Goal: Complete application form

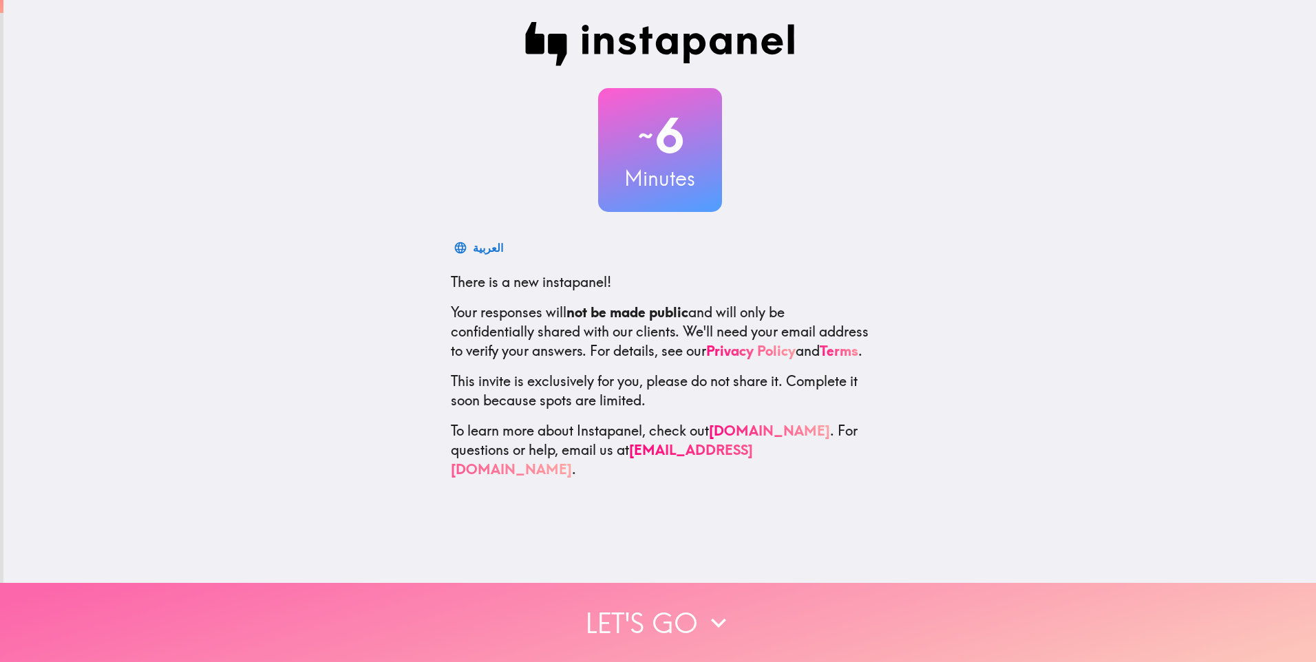
click at [670, 615] on button "Let's go" at bounding box center [658, 622] width 1316 height 79
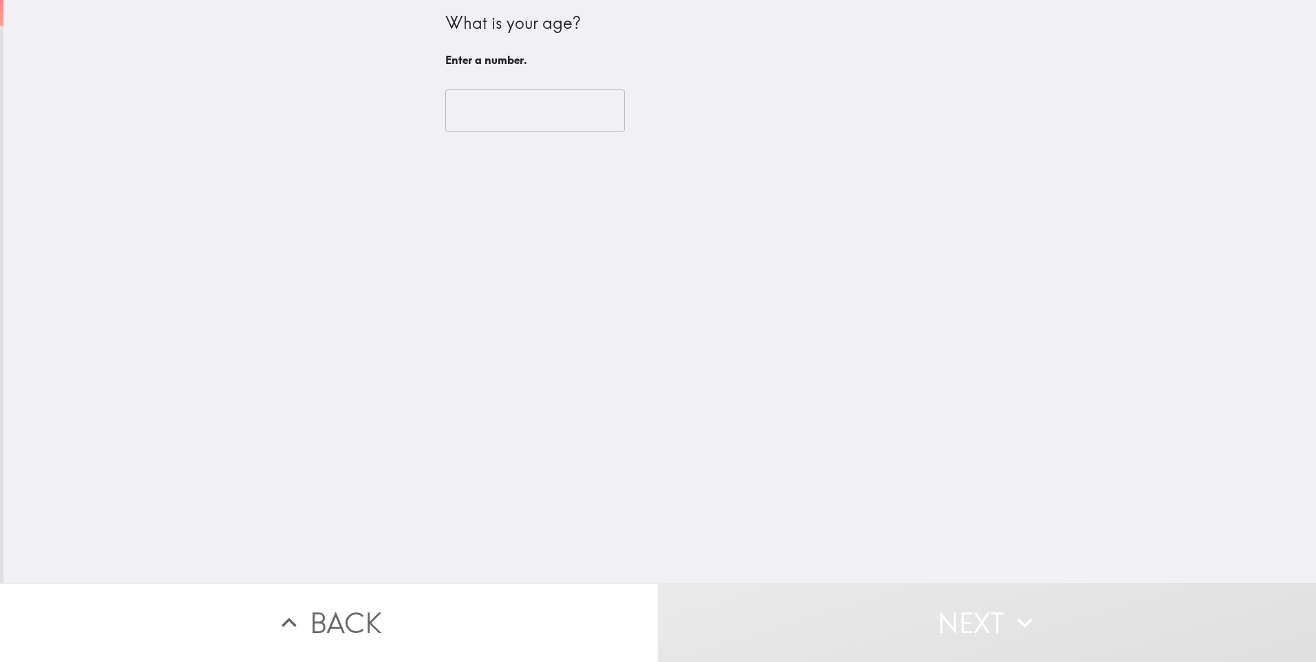
click at [531, 120] on input "number" at bounding box center [535, 110] width 180 height 43
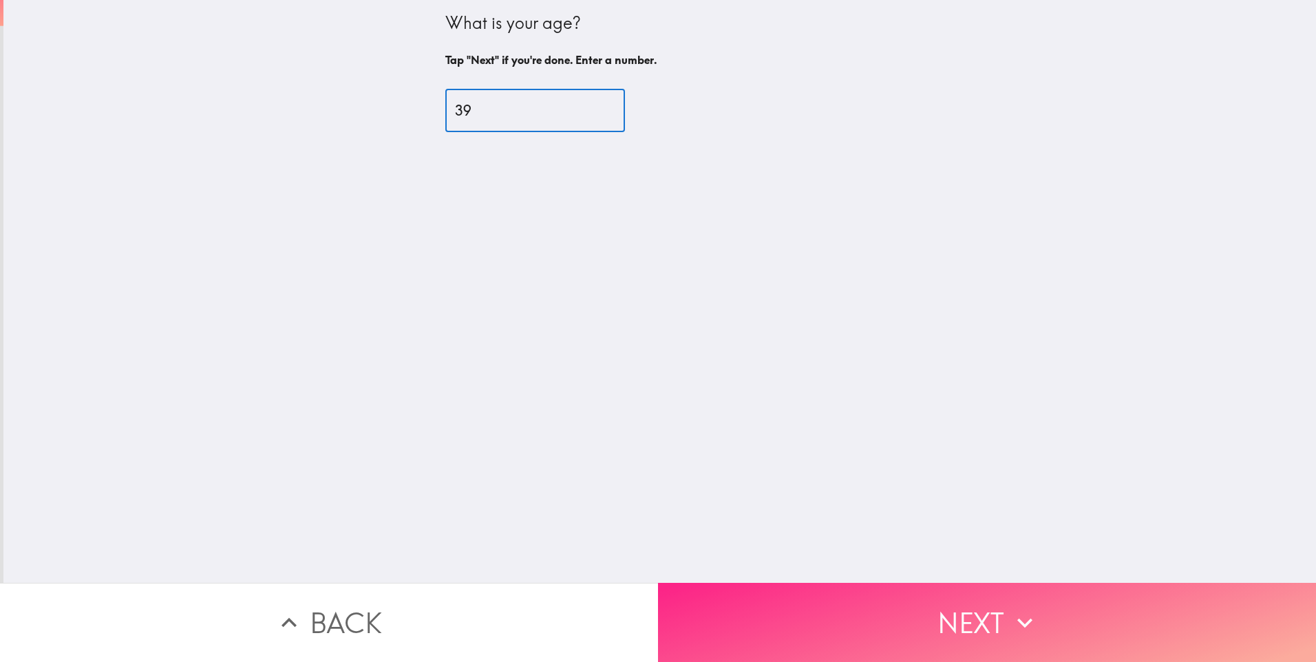
type input "39"
click at [915, 613] on button "Next" at bounding box center [987, 622] width 658 height 79
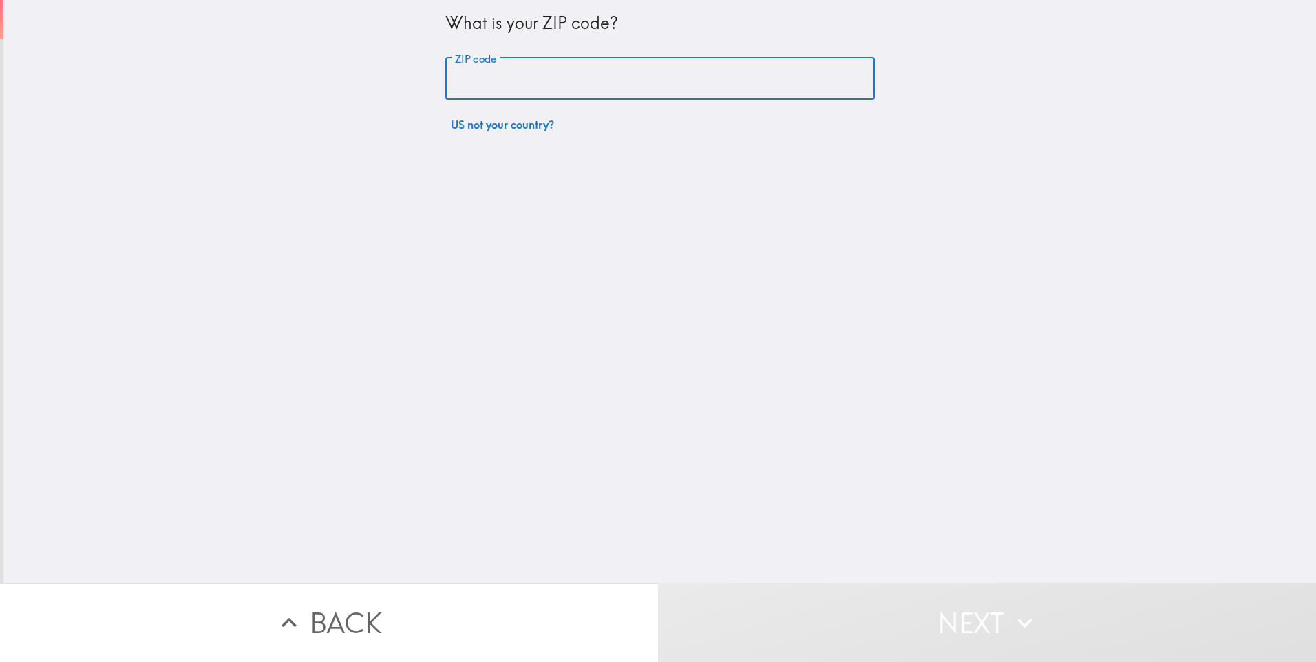
click at [492, 88] on input "ZIP code" at bounding box center [660, 79] width 430 height 43
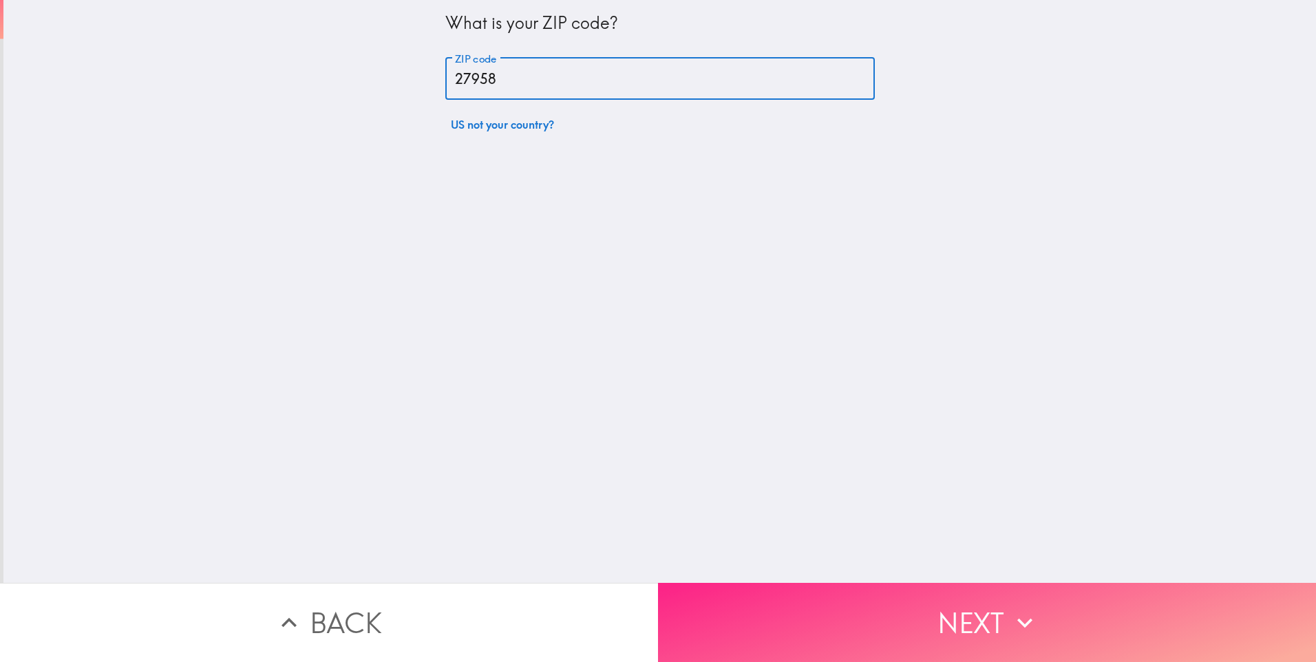
type input "27958"
click at [991, 611] on button "Next" at bounding box center [987, 622] width 658 height 79
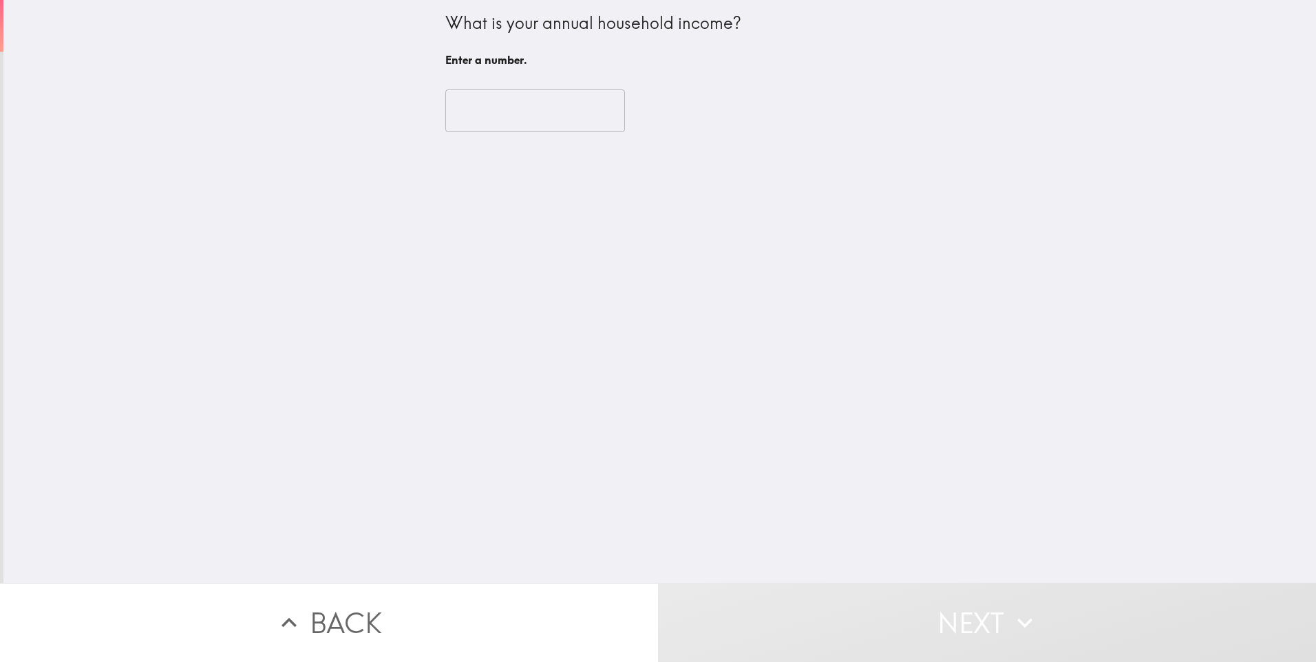
click at [506, 122] on input "number" at bounding box center [535, 110] width 180 height 43
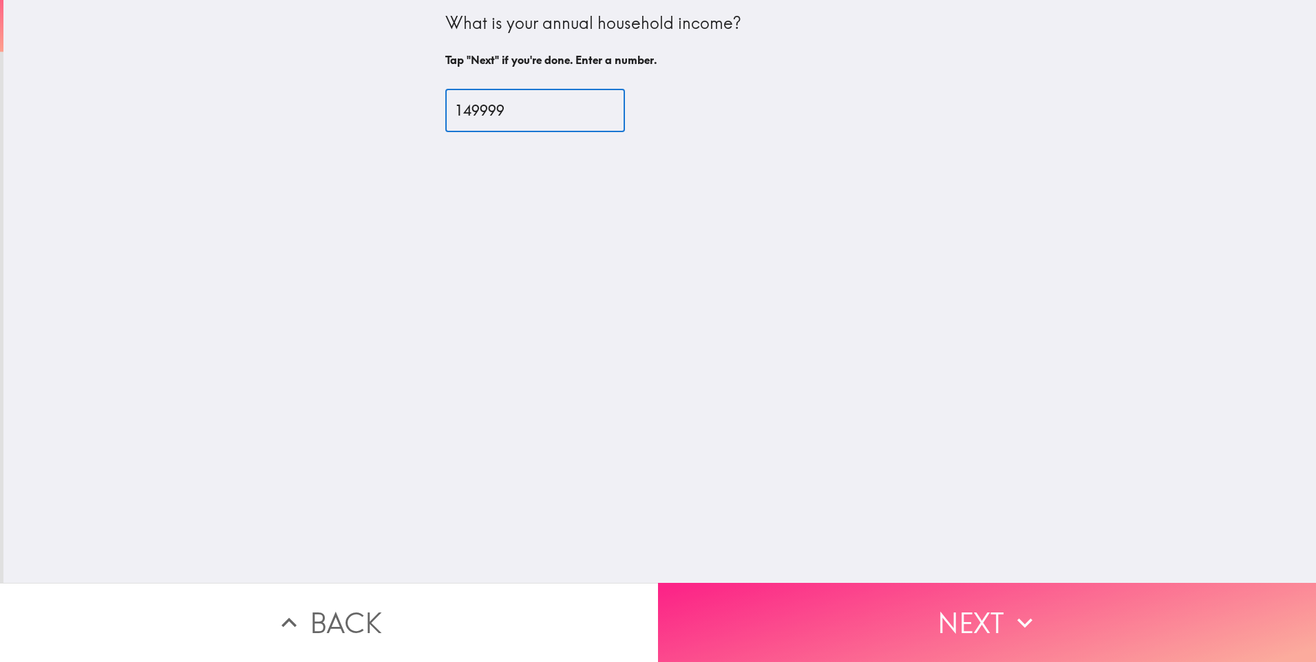
type input "149999"
click at [983, 623] on button "Next" at bounding box center [987, 622] width 658 height 79
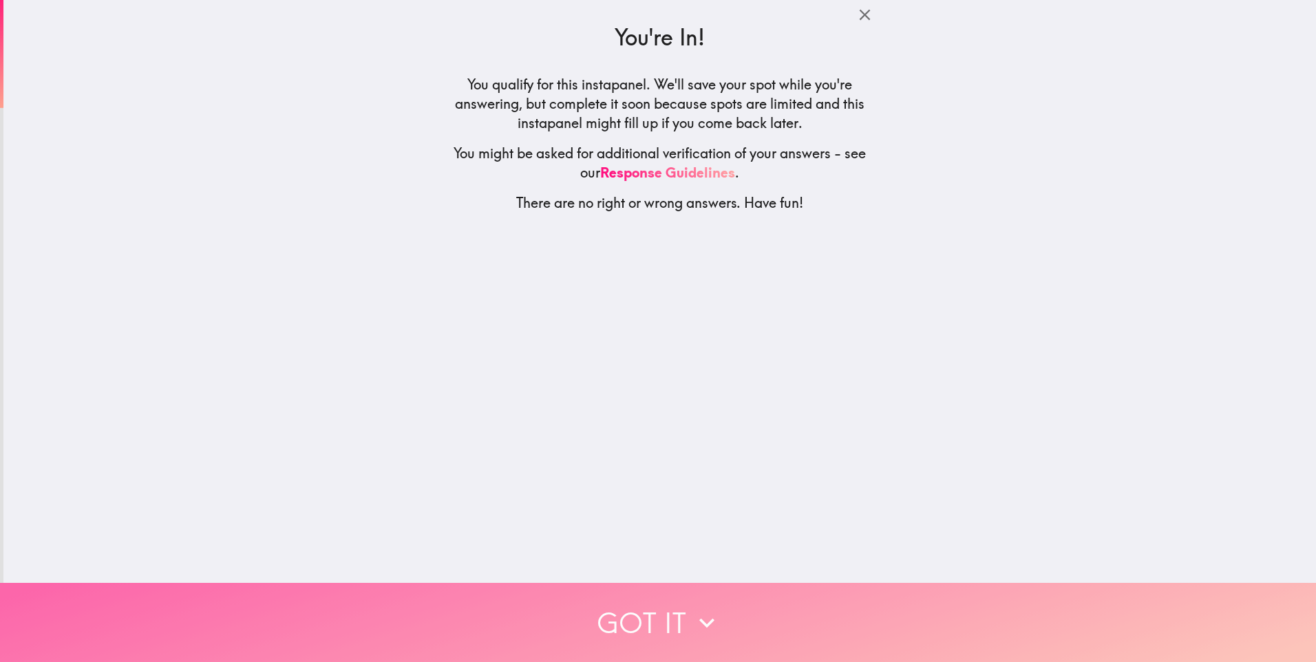
click at [644, 598] on button "Got it" at bounding box center [658, 622] width 1316 height 79
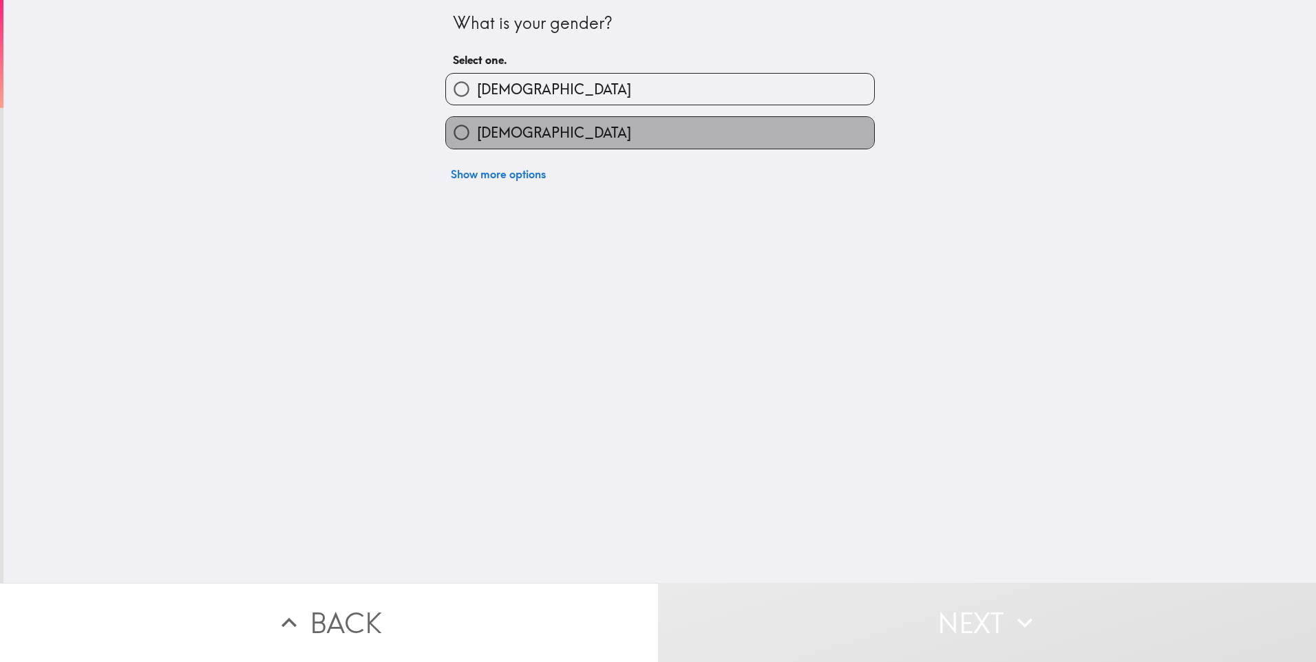
click at [556, 127] on label "[DEMOGRAPHIC_DATA]" at bounding box center [660, 132] width 428 height 31
click at [477, 127] on input "[DEMOGRAPHIC_DATA]" at bounding box center [461, 132] width 31 height 31
radio input "true"
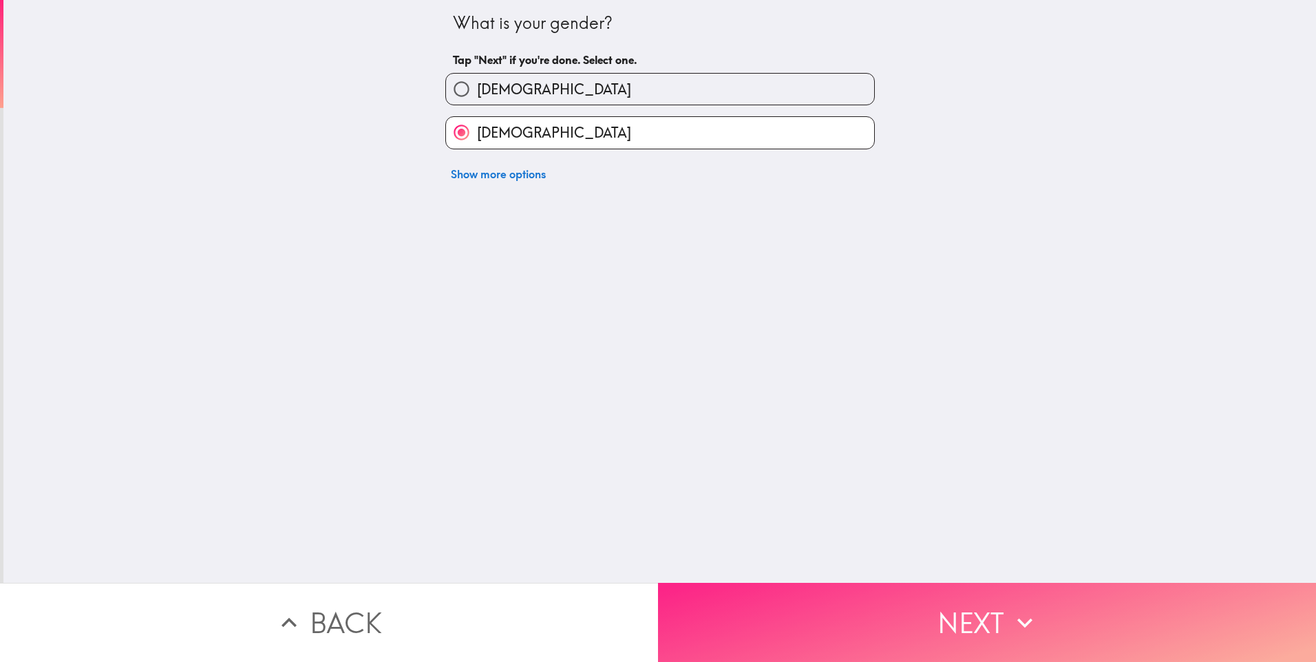
click at [950, 622] on button "Next" at bounding box center [987, 622] width 658 height 79
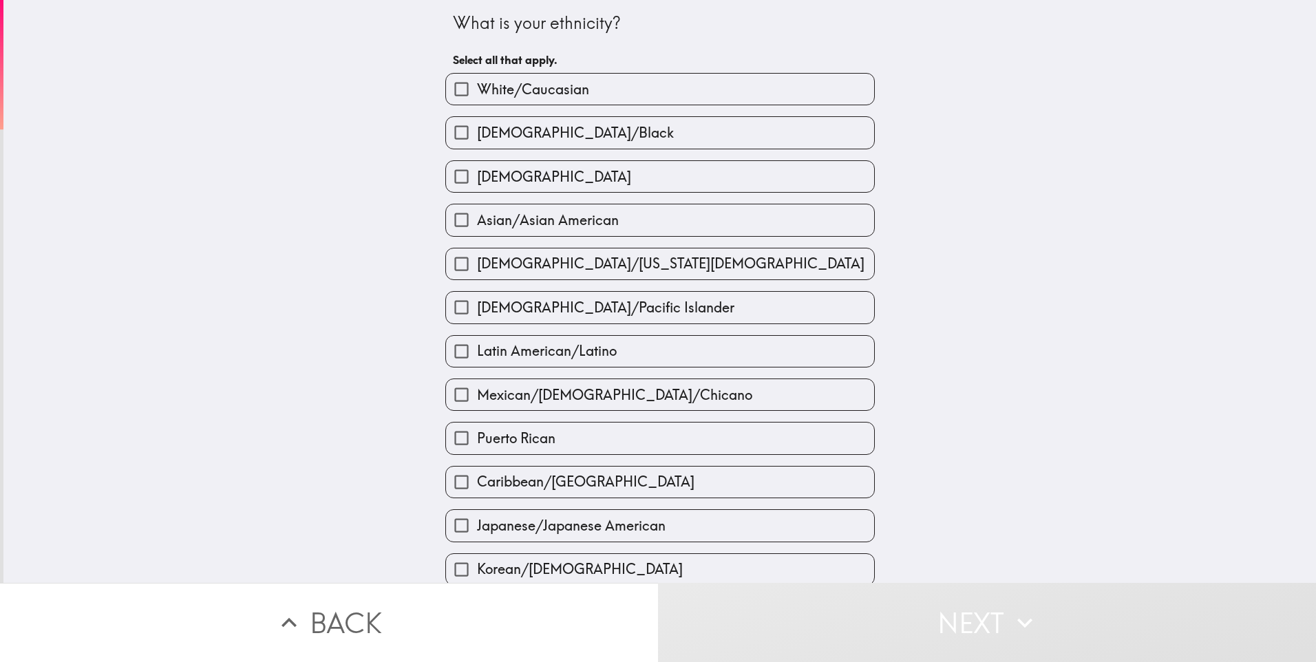
click at [536, 92] on span "White/Caucasian" at bounding box center [533, 89] width 112 height 19
click at [477, 92] on input "White/Caucasian" at bounding box center [461, 89] width 31 height 31
checkbox input "true"
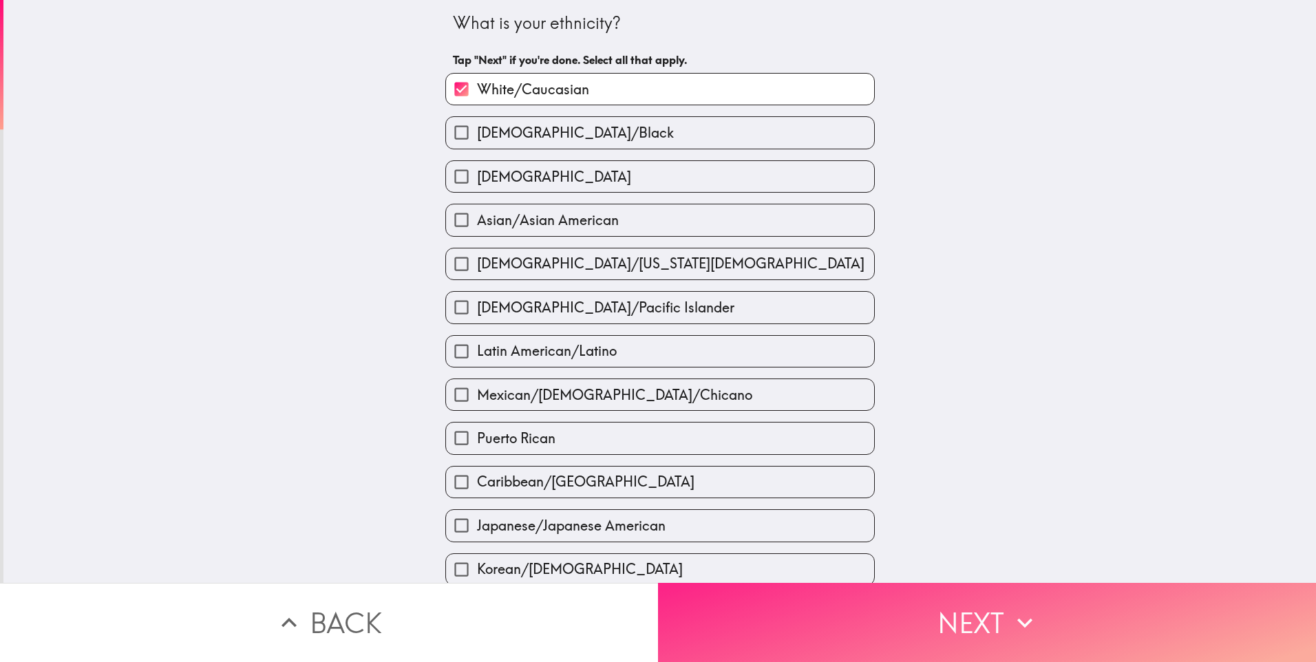
click at [963, 604] on button "Next" at bounding box center [987, 622] width 658 height 79
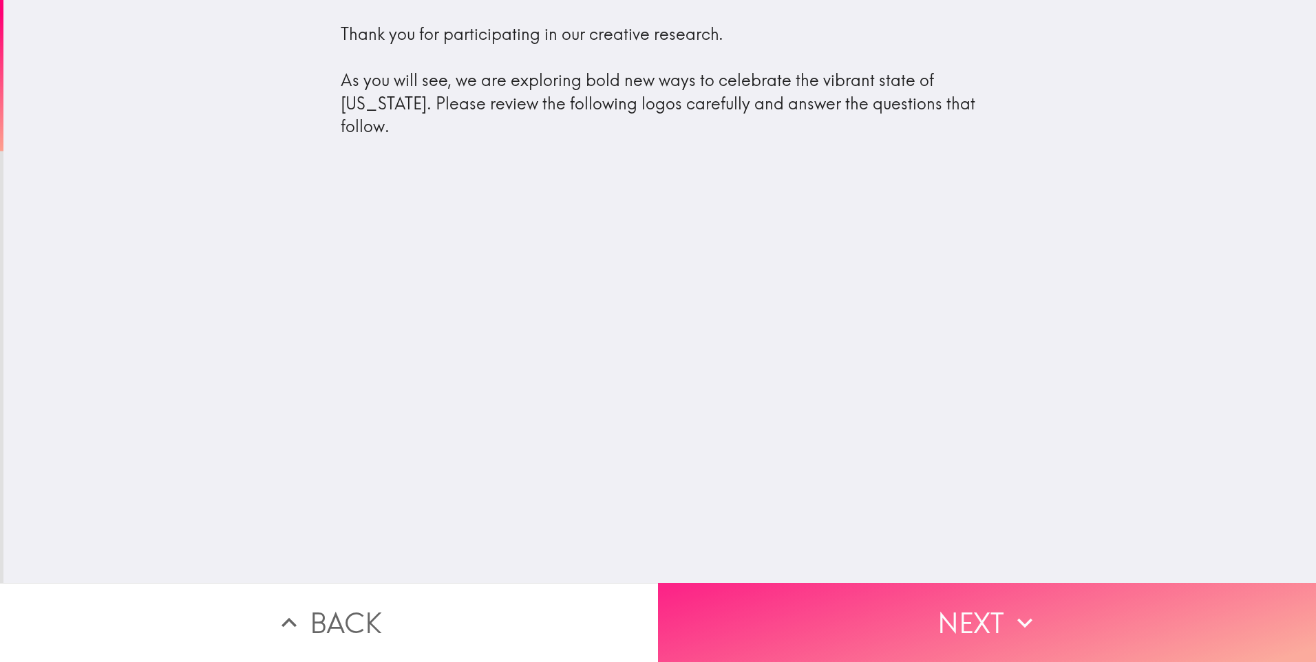
click at [965, 602] on button "Next" at bounding box center [987, 622] width 658 height 79
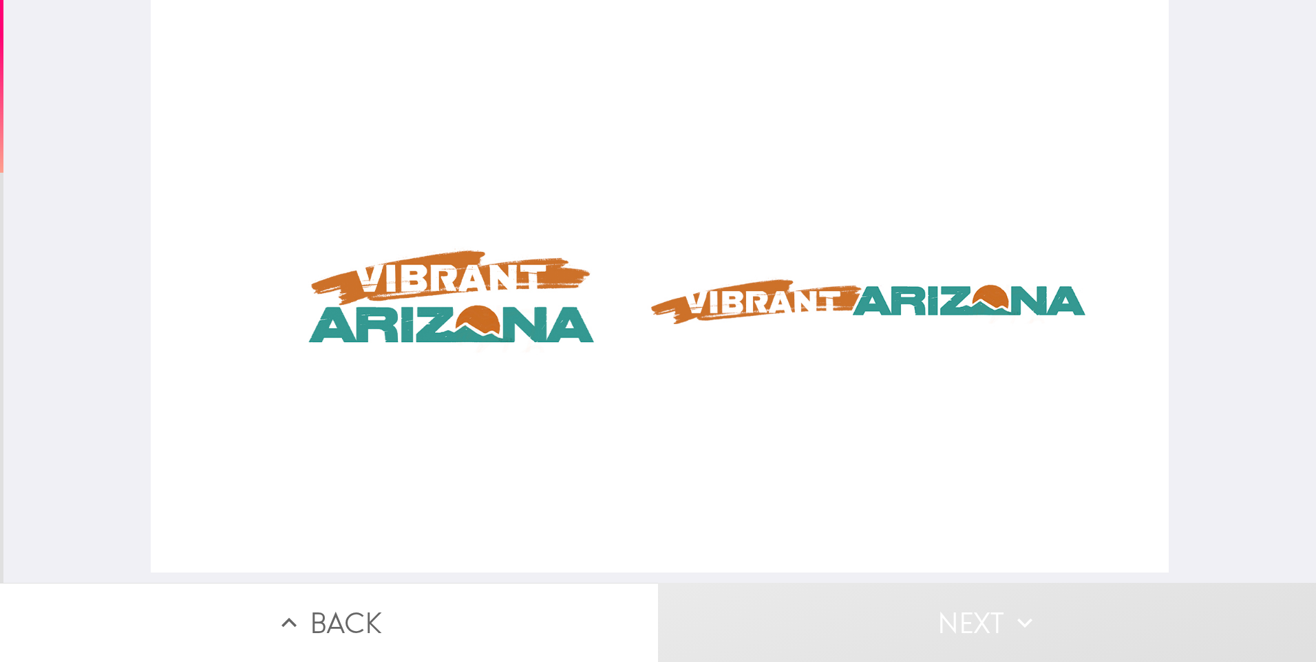
click at [414, 295] on div at bounding box center [660, 286] width 1018 height 573
click at [430, 279] on div at bounding box center [660, 286] width 1018 height 573
click at [967, 612] on button "Next" at bounding box center [987, 622] width 658 height 79
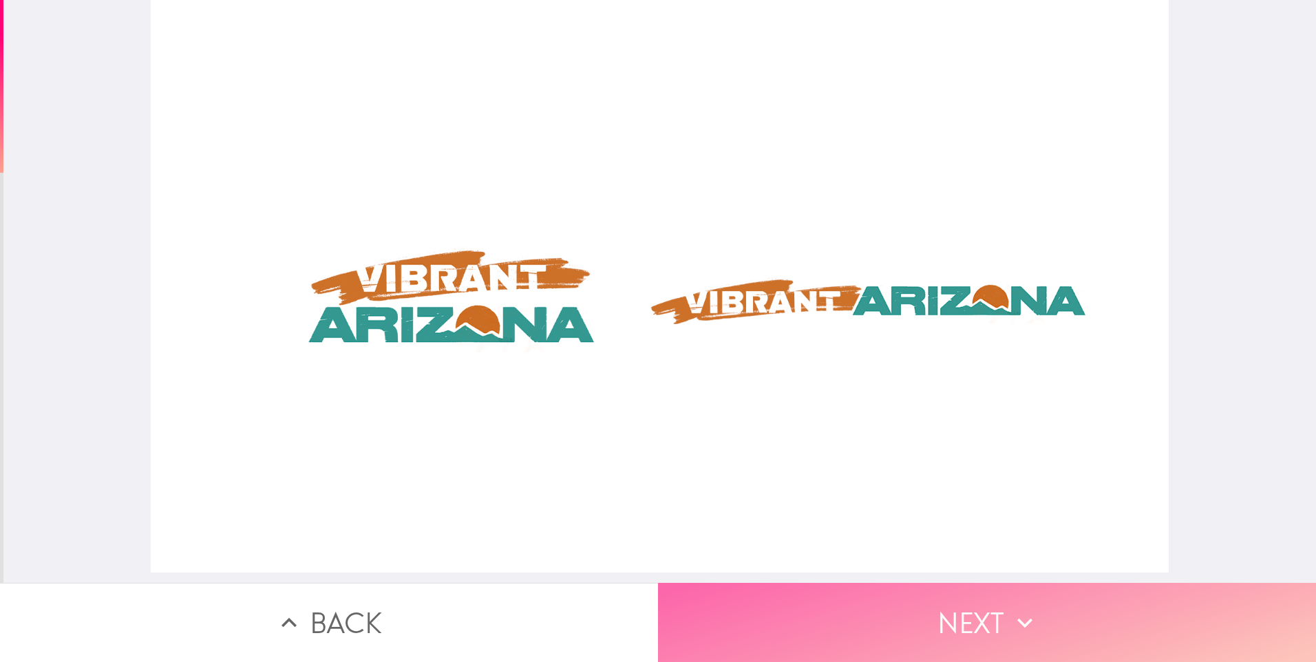
click at [949, 611] on button "Next" at bounding box center [987, 622] width 658 height 79
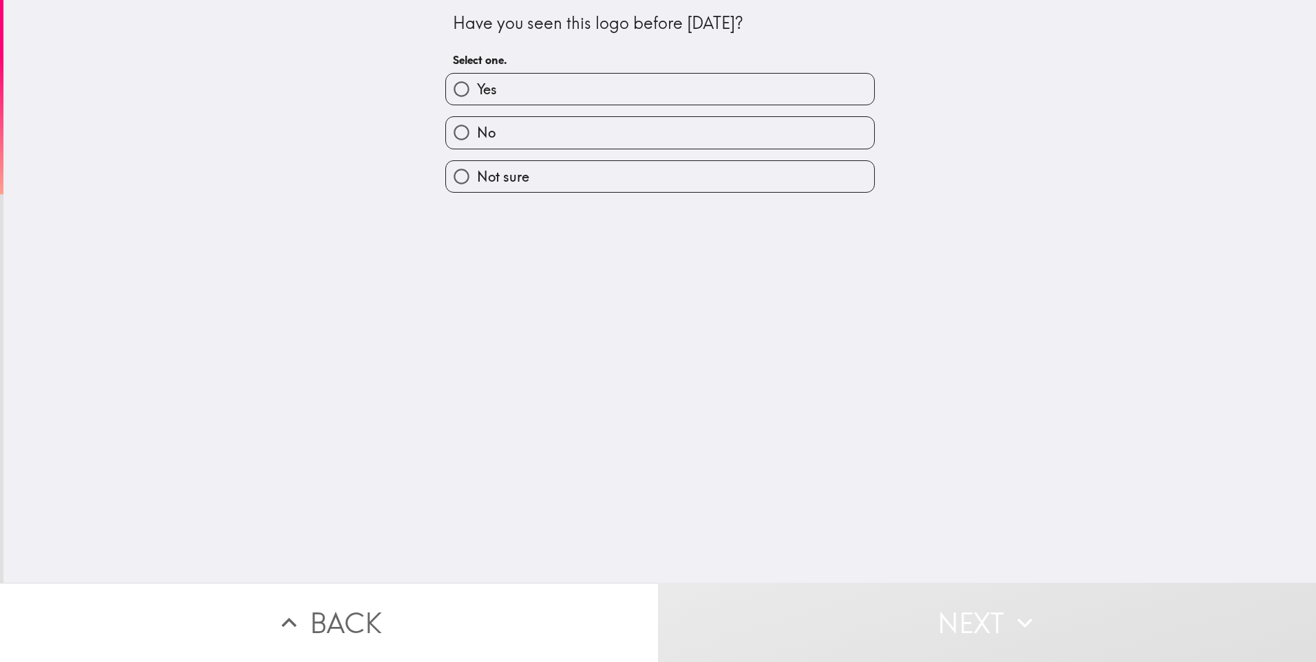
click at [479, 140] on span "No" at bounding box center [486, 132] width 19 height 19
click at [477, 140] on input "No" at bounding box center [461, 132] width 31 height 31
radio input "true"
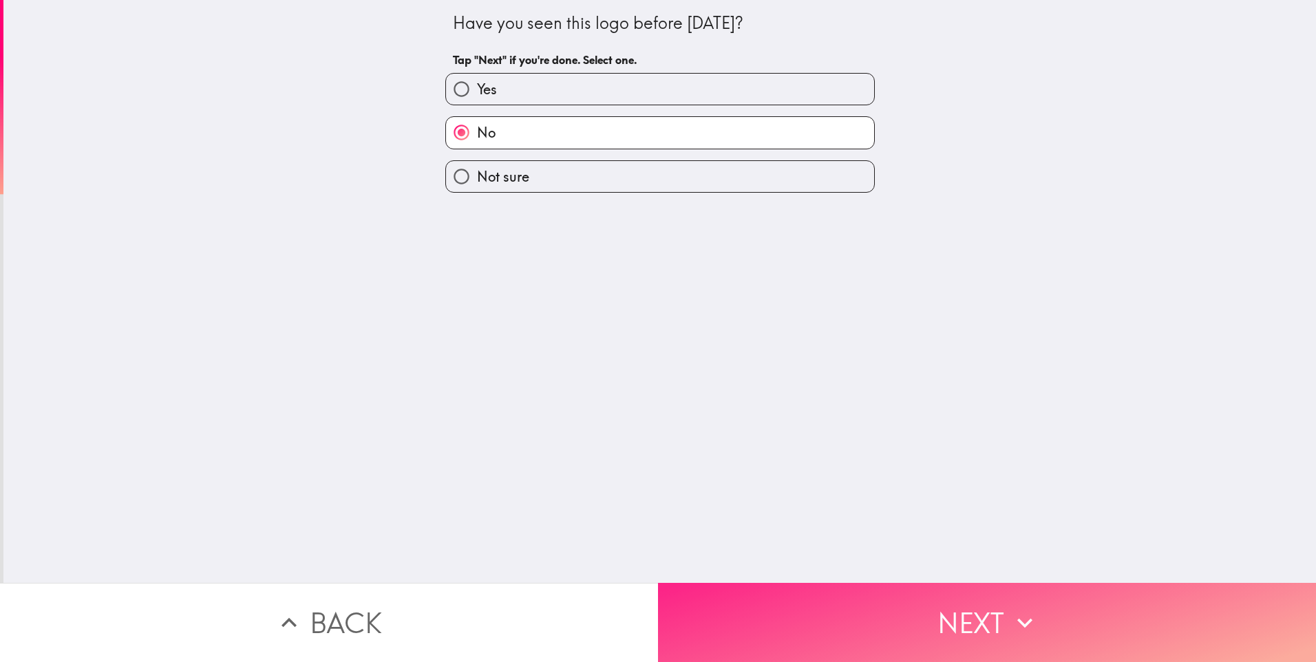
click at [980, 631] on button "Next" at bounding box center [987, 622] width 658 height 79
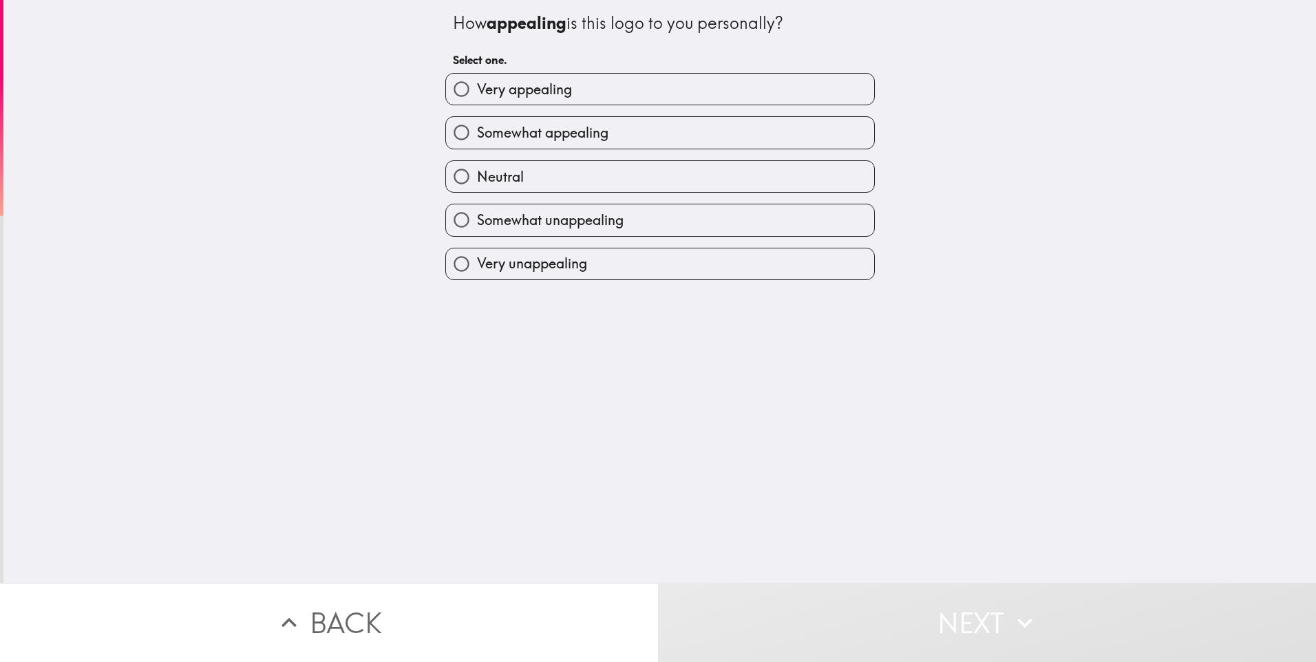
click at [529, 86] on span "Very appealing" at bounding box center [524, 89] width 95 height 19
click at [477, 86] on input "Very appealing" at bounding box center [461, 89] width 31 height 31
radio input "true"
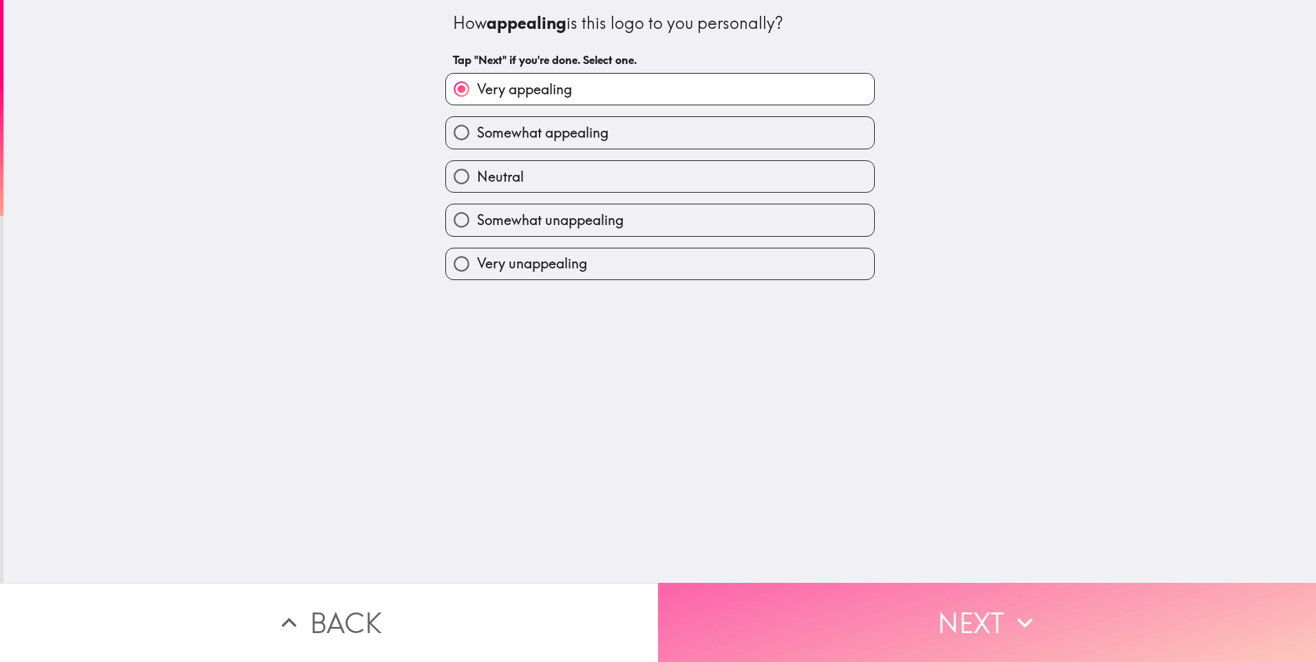
click at [998, 624] on button "Next" at bounding box center [987, 622] width 658 height 79
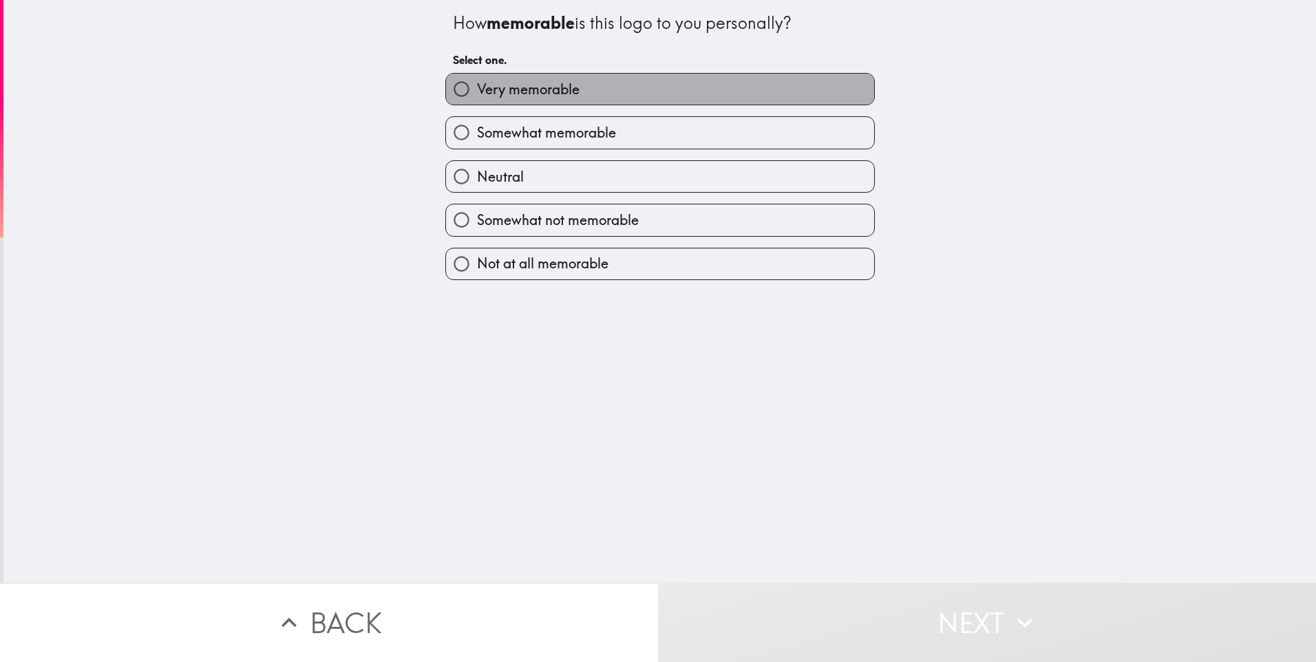
click at [549, 92] on span "Very memorable" at bounding box center [528, 89] width 103 height 19
click at [477, 92] on input "Very memorable" at bounding box center [461, 89] width 31 height 31
radio input "true"
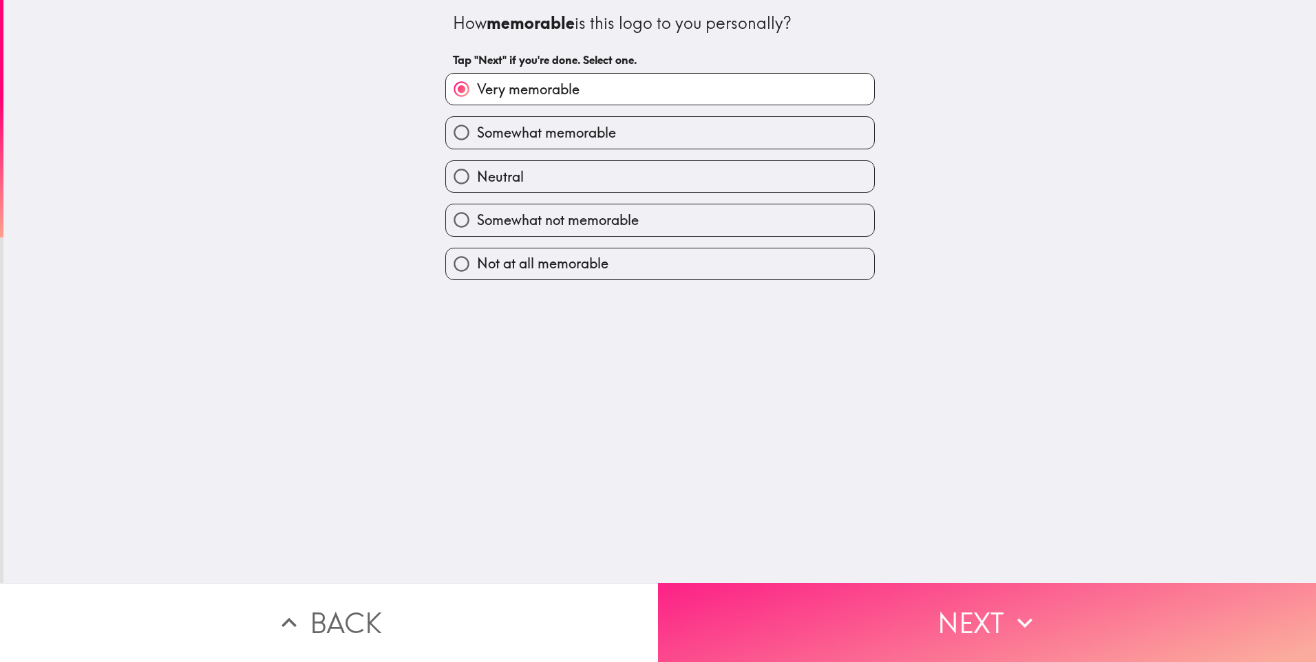
click at [1027, 634] on button "Next" at bounding box center [987, 622] width 658 height 79
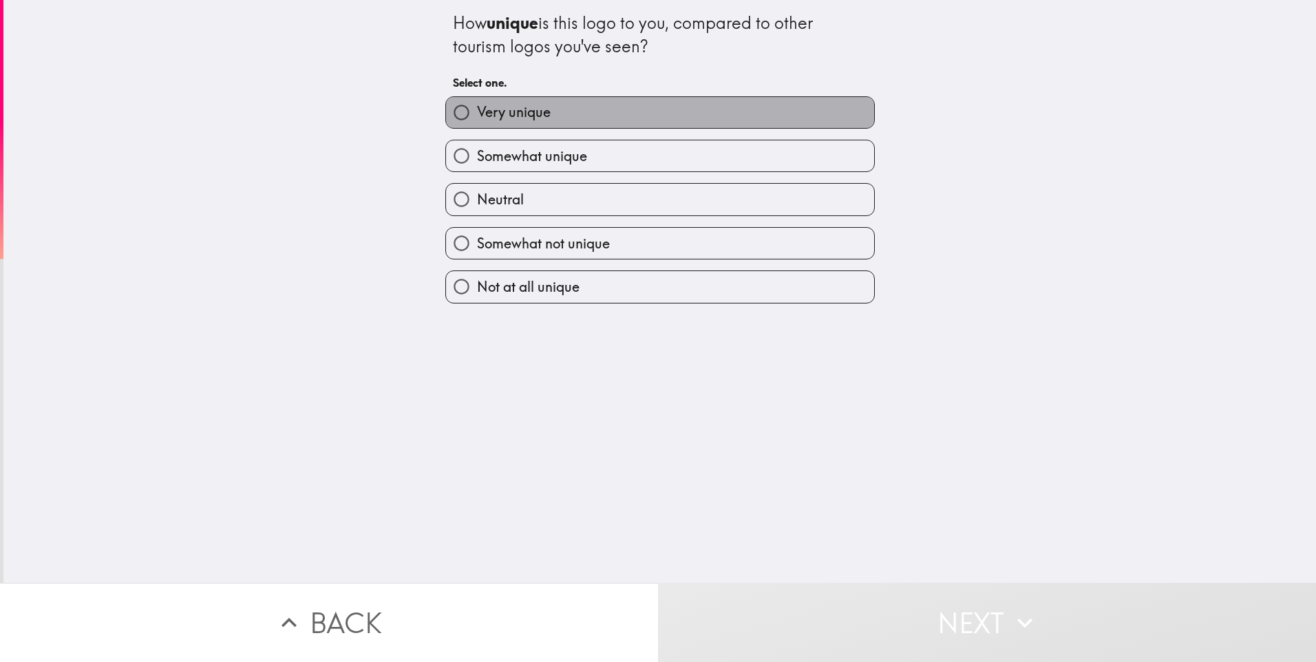
click at [536, 112] on span "Very unique" at bounding box center [514, 112] width 74 height 19
click at [477, 112] on input "Very unique" at bounding box center [461, 112] width 31 height 31
radio input "true"
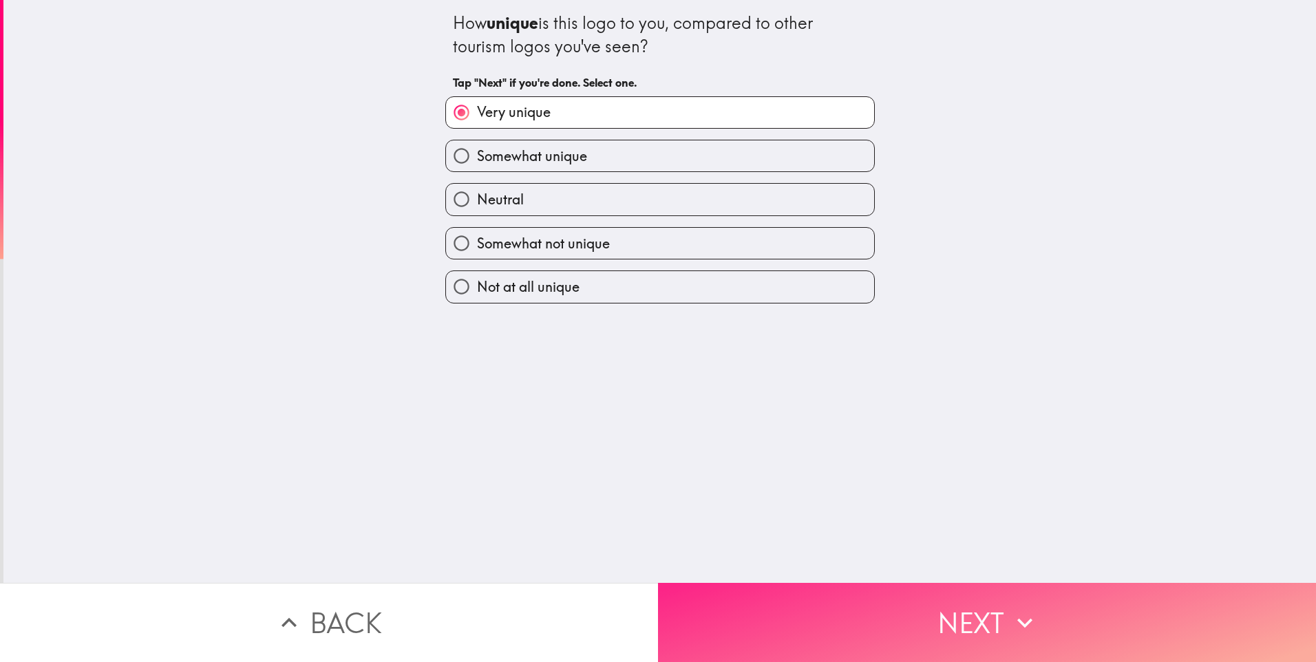
click at [976, 622] on button "Next" at bounding box center [987, 622] width 658 height 79
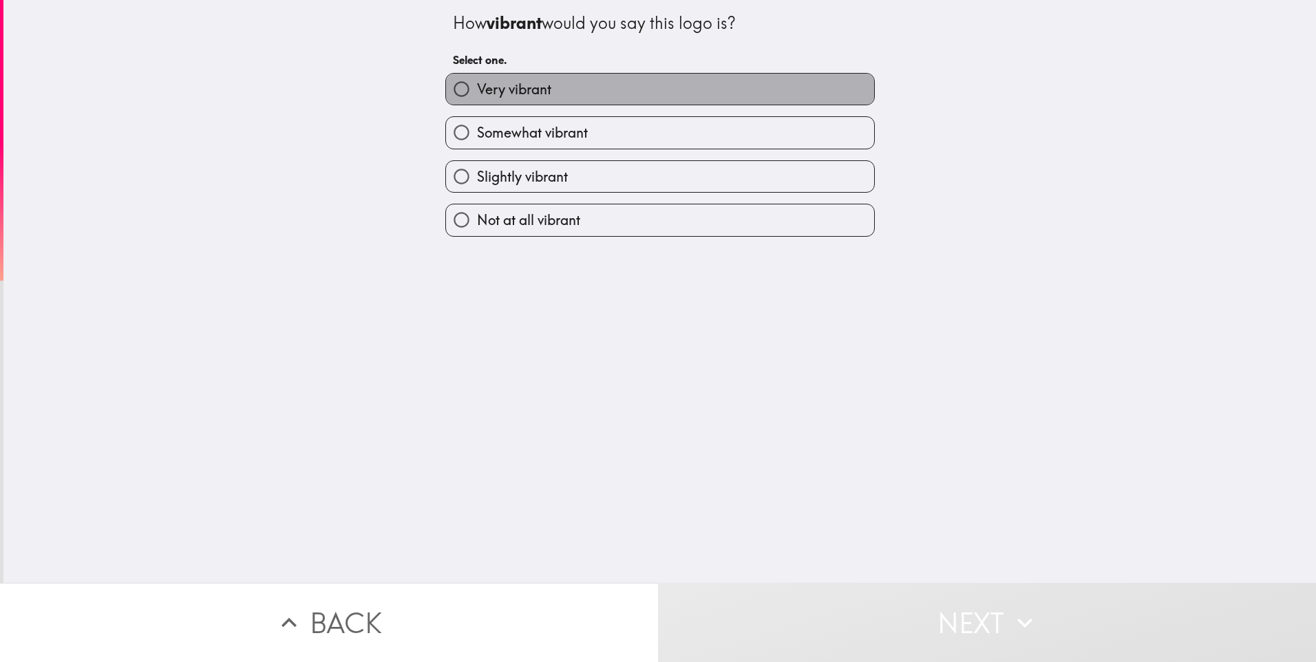
click at [501, 81] on span "Very vibrant" at bounding box center [514, 89] width 74 height 19
click at [477, 81] on input "Very vibrant" at bounding box center [461, 89] width 31 height 31
radio input "true"
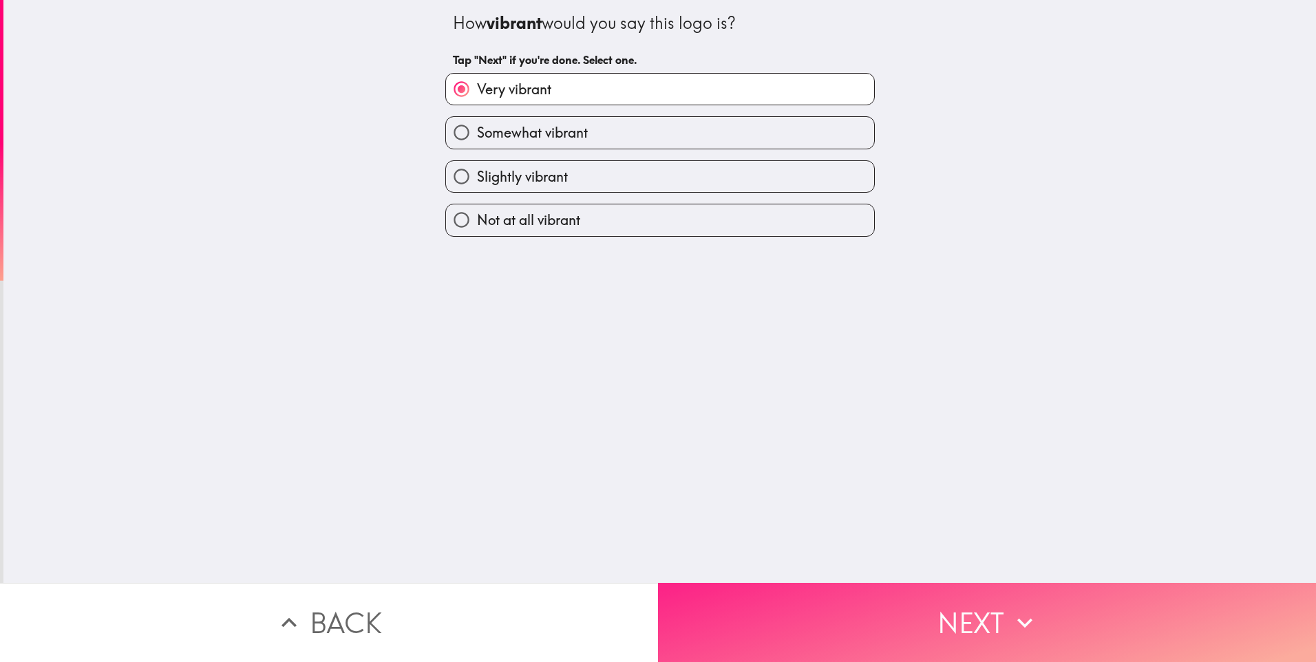
click at [980, 613] on button "Next" at bounding box center [987, 622] width 658 height 79
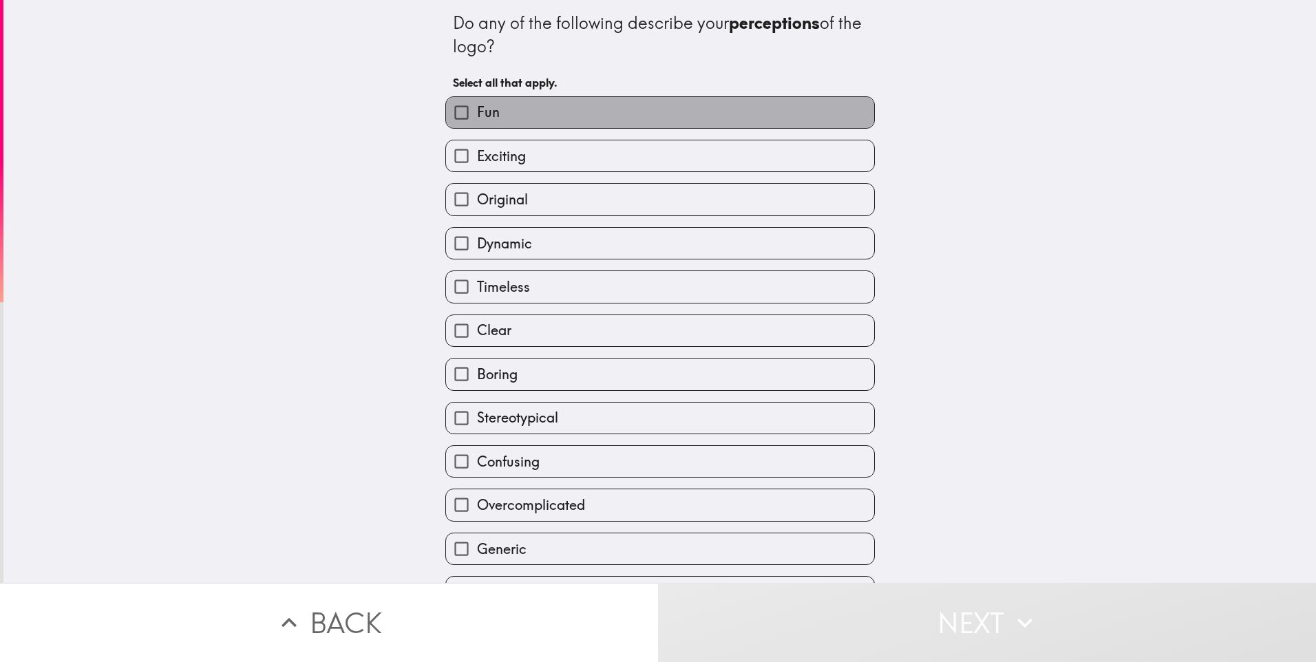
click at [582, 116] on label "Fun" at bounding box center [660, 112] width 428 height 31
click at [477, 116] on input "Fun" at bounding box center [461, 112] width 31 height 31
checkbox input "true"
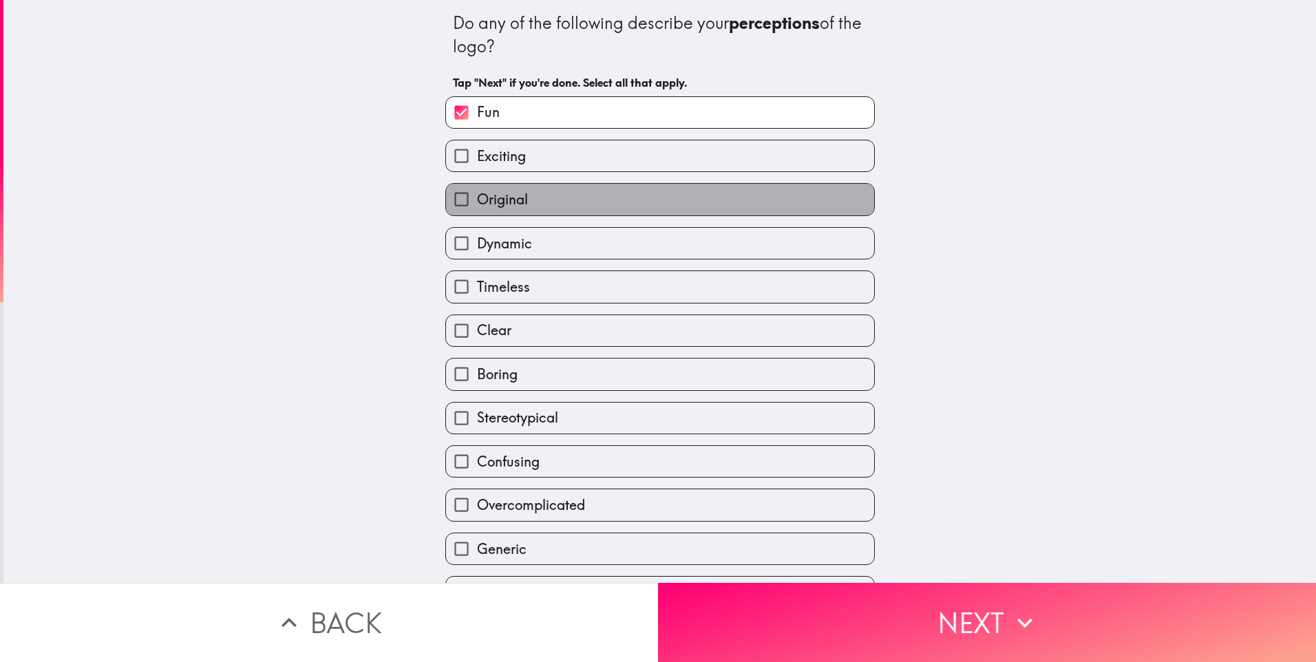
click at [529, 196] on label "Original" at bounding box center [660, 199] width 428 height 31
click at [477, 196] on input "Original" at bounding box center [461, 199] width 31 height 31
checkbox input "true"
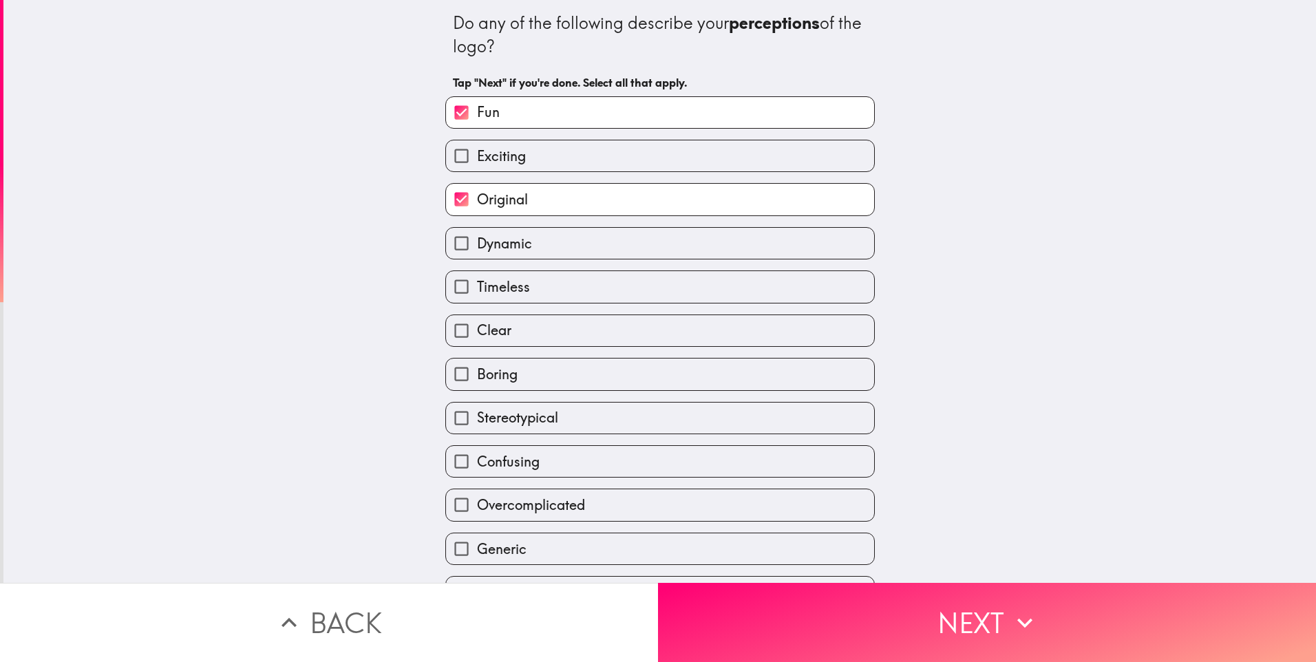
click at [513, 291] on span "Timeless" at bounding box center [503, 286] width 53 height 19
click at [477, 291] on input "Timeless" at bounding box center [461, 286] width 31 height 31
checkbox input "true"
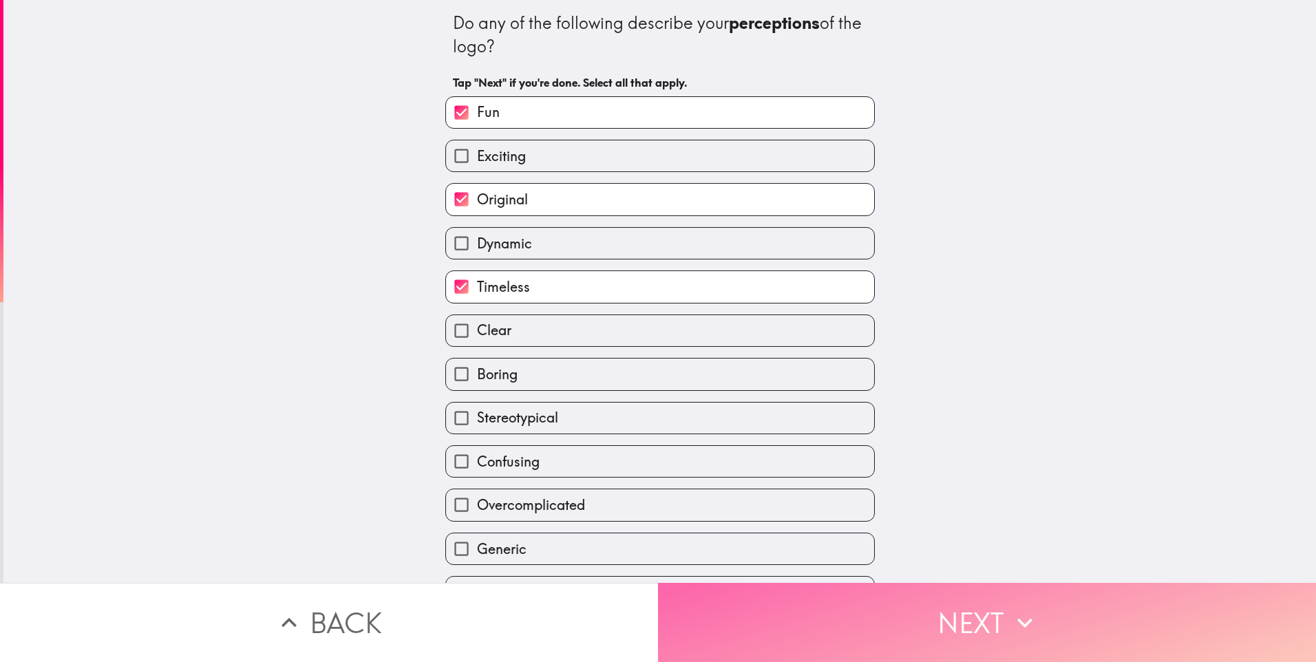
click at [970, 594] on button "Next" at bounding box center [987, 622] width 658 height 79
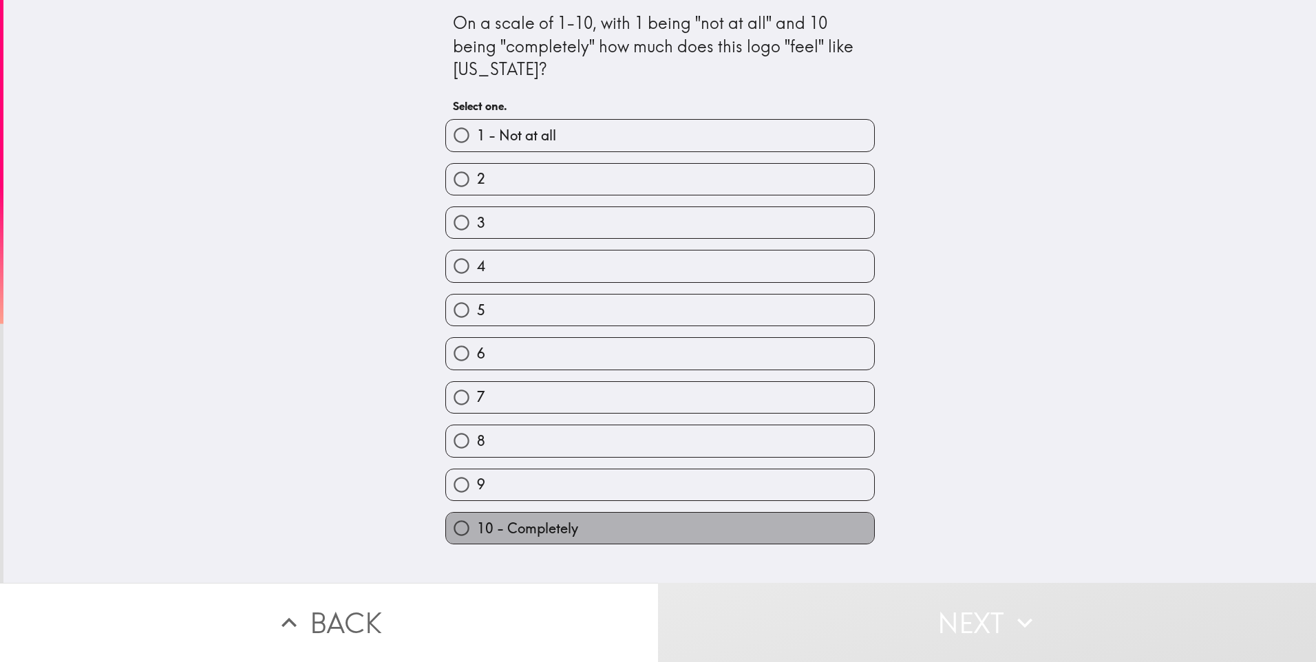
click at [503, 527] on span "10 - Completely" at bounding box center [527, 528] width 101 height 19
click at [477, 527] on input "10 - Completely" at bounding box center [461, 528] width 31 height 31
radio input "true"
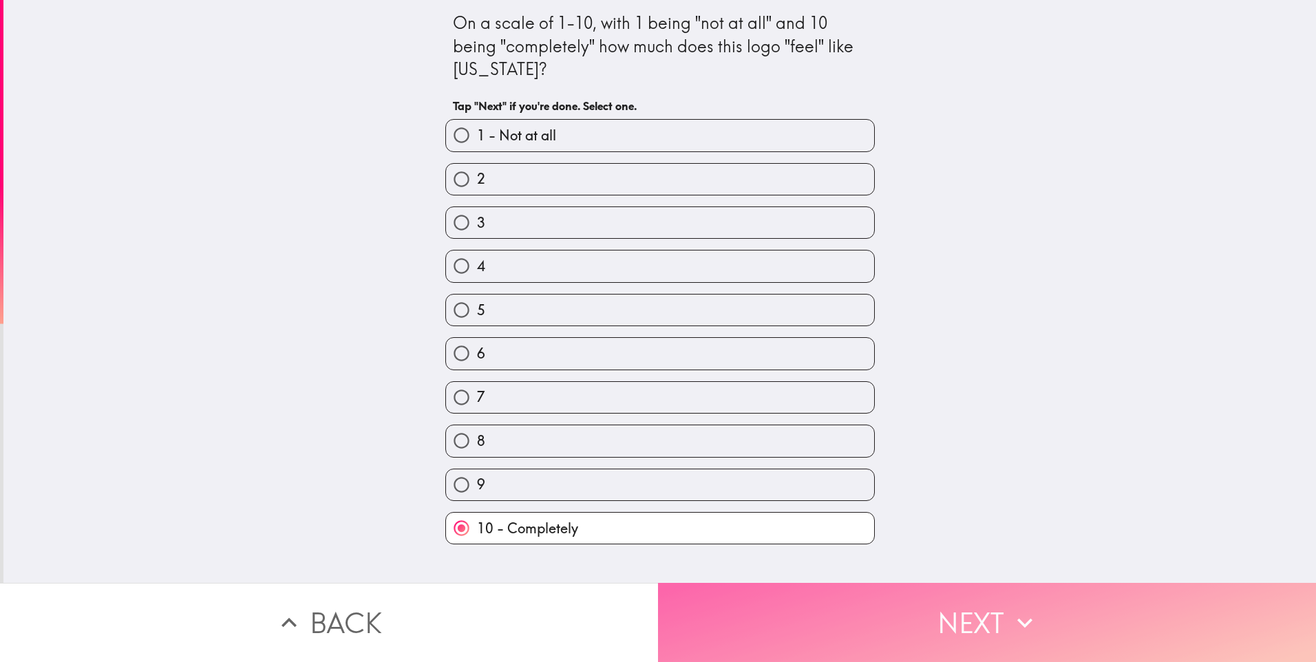
click at [984, 629] on button "Next" at bounding box center [987, 622] width 658 height 79
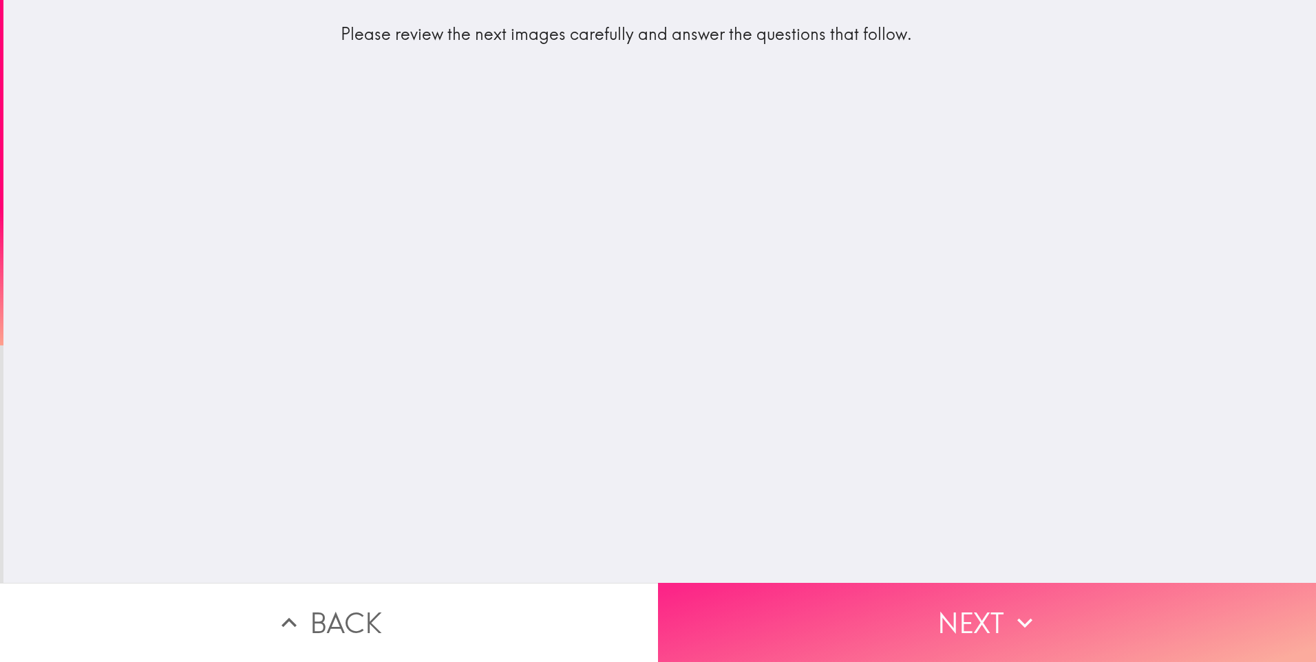
click at [976, 616] on button "Next" at bounding box center [987, 622] width 658 height 79
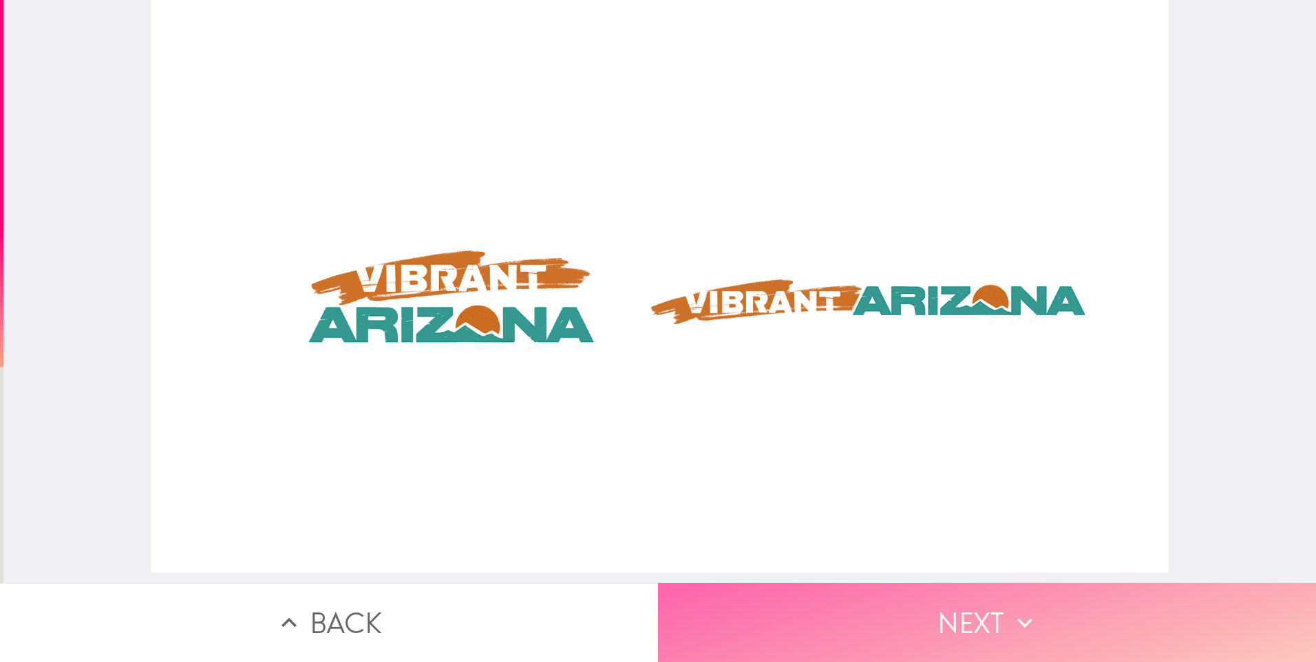
click at [1010, 610] on icon "button" at bounding box center [1025, 623] width 30 height 30
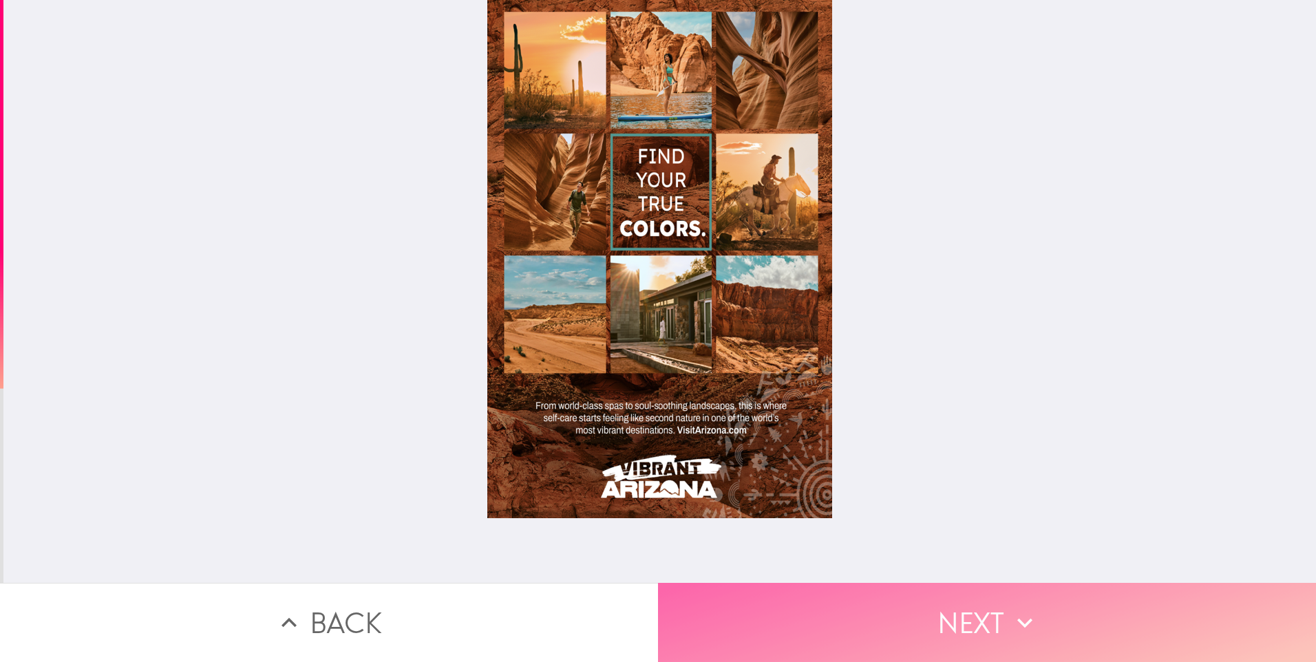
click at [972, 626] on button "Next" at bounding box center [987, 622] width 658 height 79
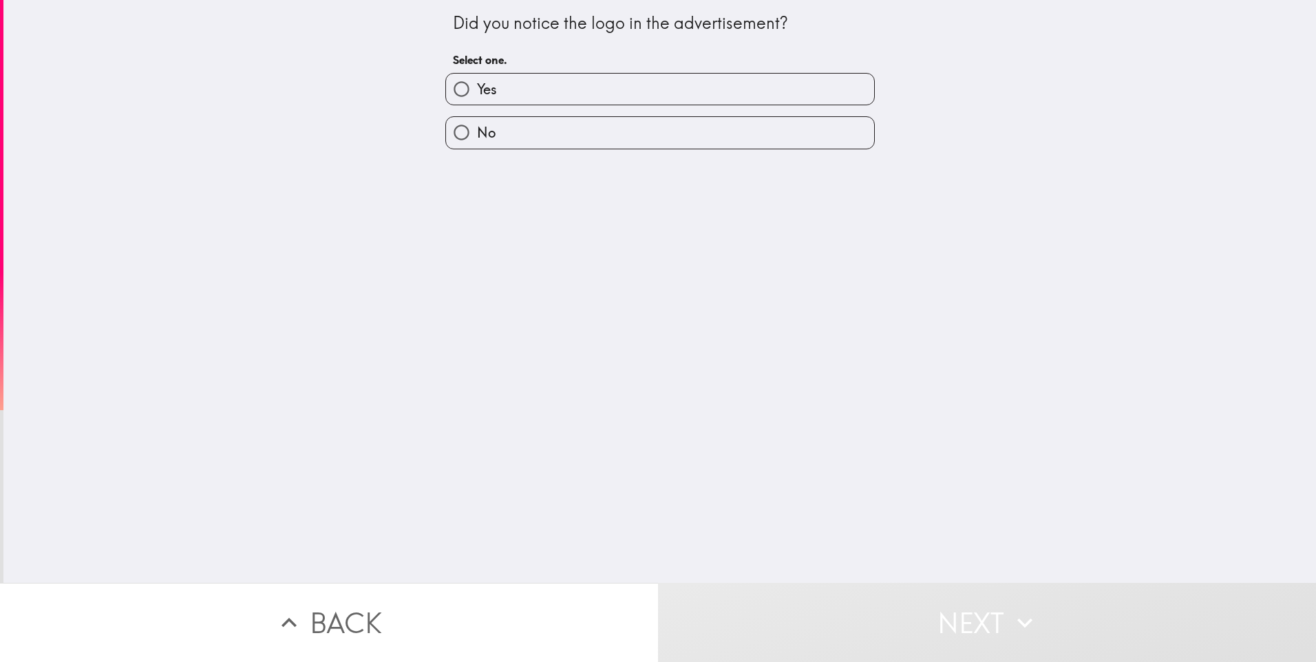
click at [508, 87] on label "Yes" at bounding box center [660, 89] width 428 height 31
click at [477, 87] on input "Yes" at bounding box center [461, 89] width 31 height 31
radio input "true"
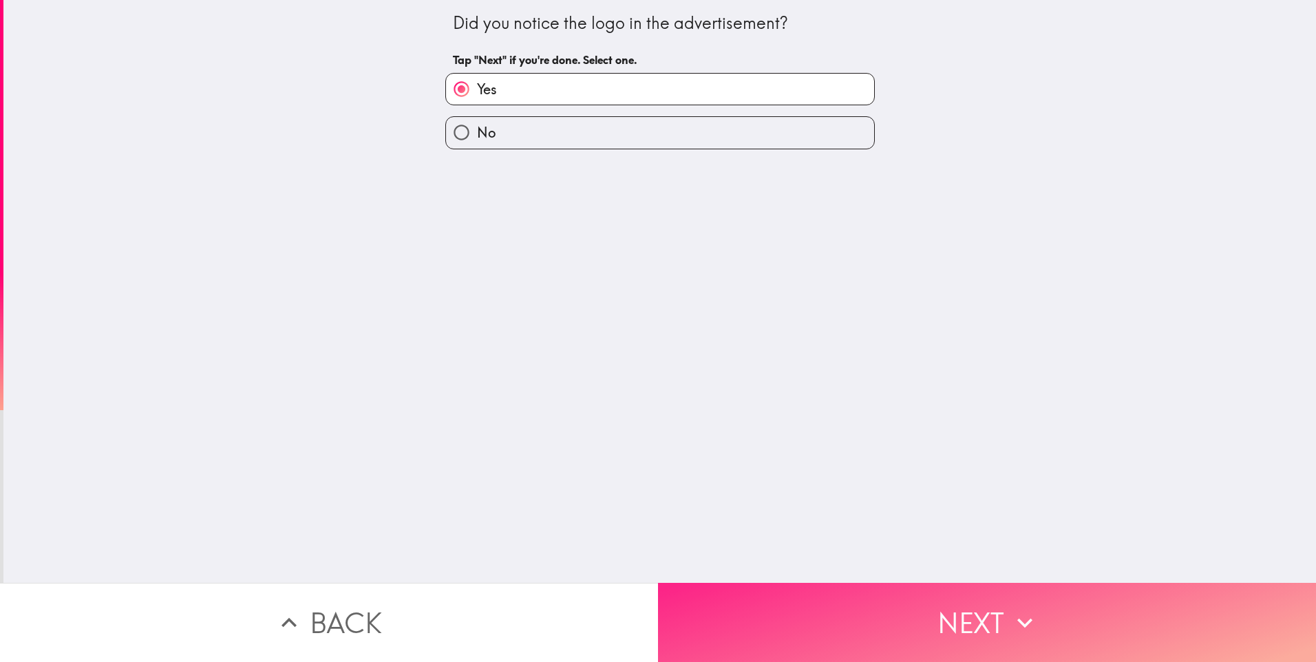
click at [966, 588] on button "Next" at bounding box center [987, 622] width 658 height 79
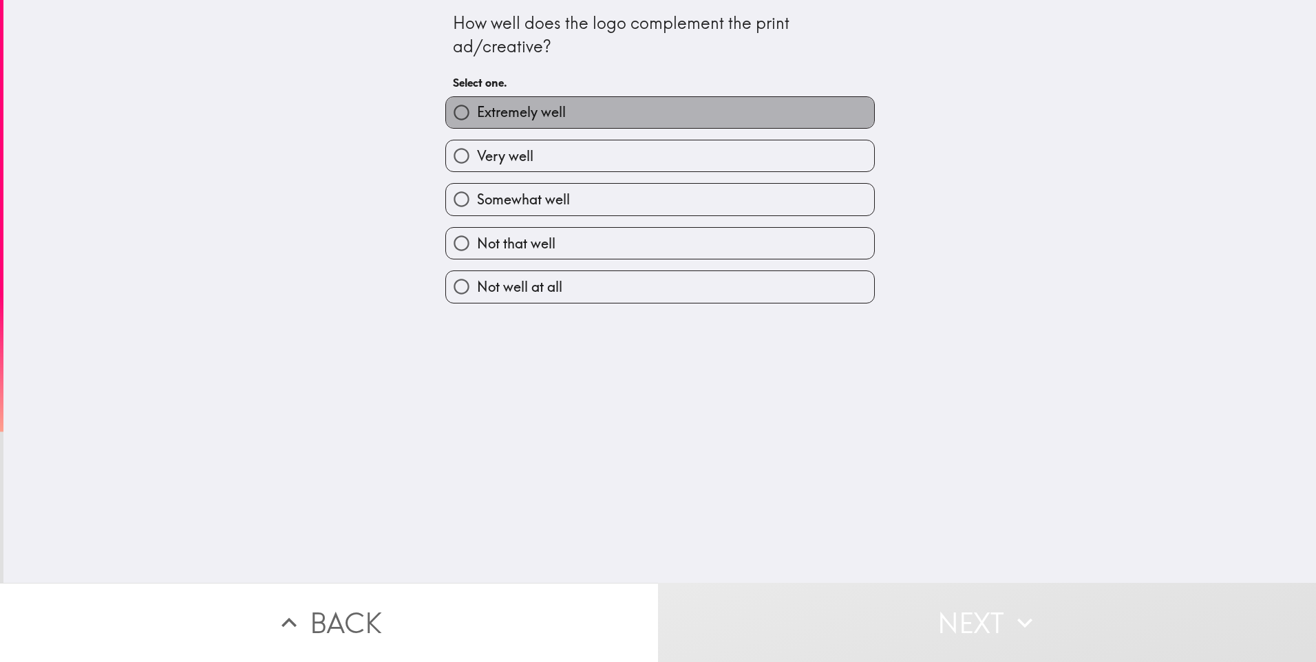
click at [525, 115] on span "Extremely well" at bounding box center [521, 112] width 89 height 19
click at [477, 115] on input "Extremely well" at bounding box center [461, 112] width 31 height 31
radio input "true"
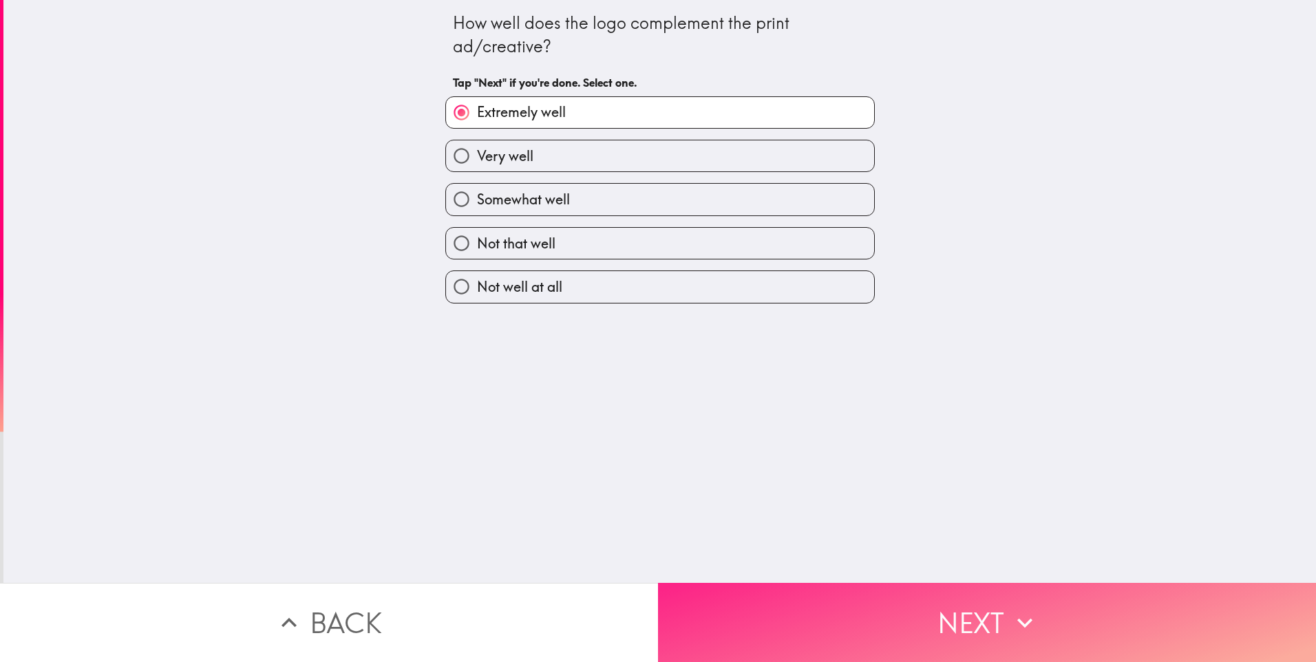
click at [984, 609] on button "Next" at bounding box center [987, 622] width 658 height 79
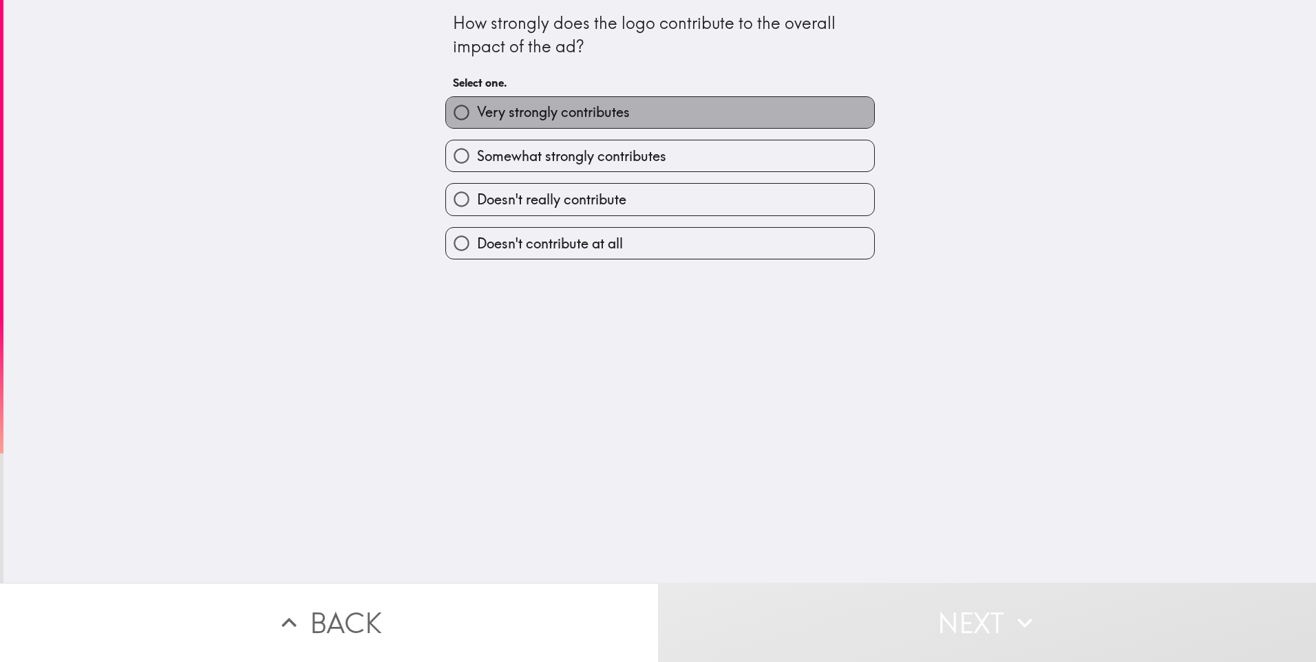
click at [638, 113] on label "Very strongly contributes" at bounding box center [660, 112] width 428 height 31
click at [477, 113] on input "Very strongly contributes" at bounding box center [461, 112] width 31 height 31
radio input "true"
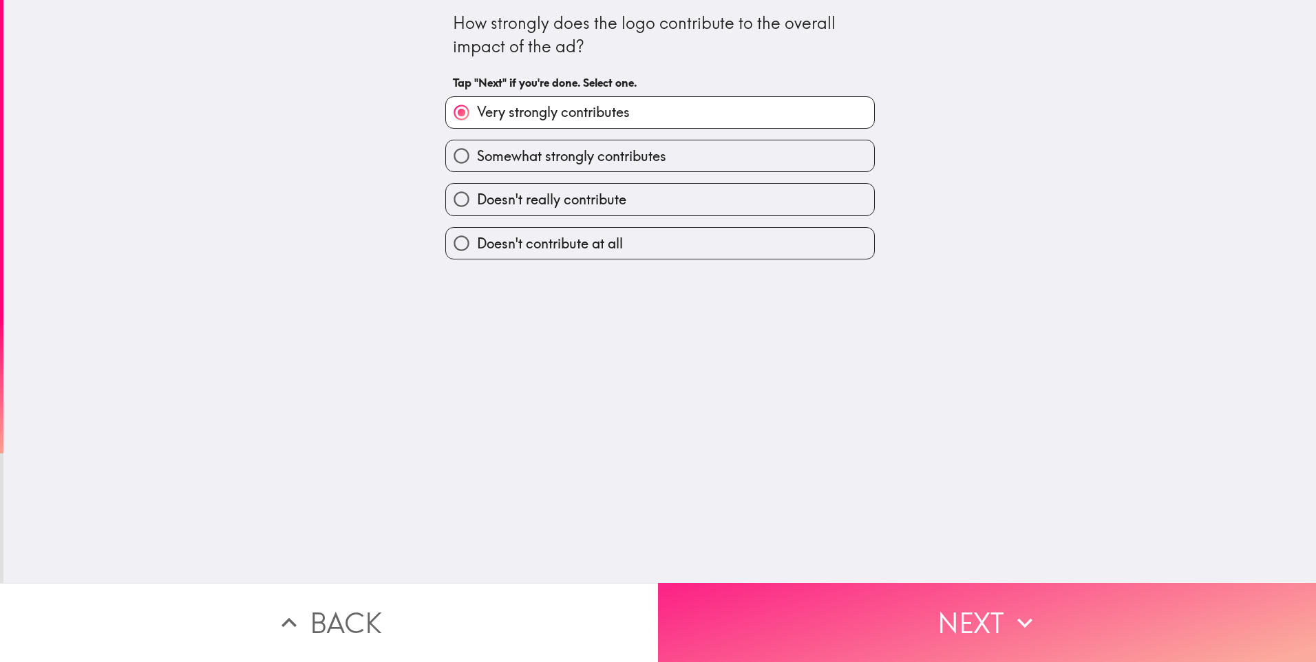
click at [1010, 614] on icon "button" at bounding box center [1025, 623] width 30 height 30
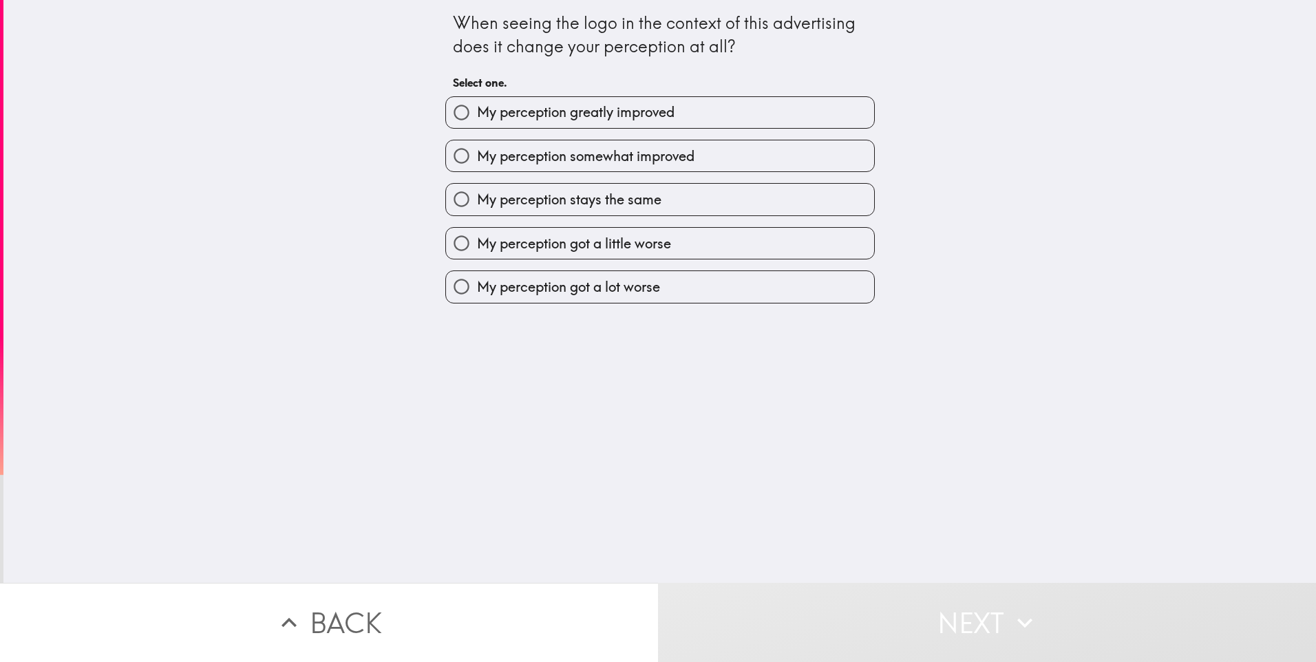
click at [566, 206] on span "My perception stays the same" at bounding box center [569, 199] width 185 height 19
click at [477, 206] on input "My perception stays the same" at bounding box center [461, 199] width 31 height 31
radio input "true"
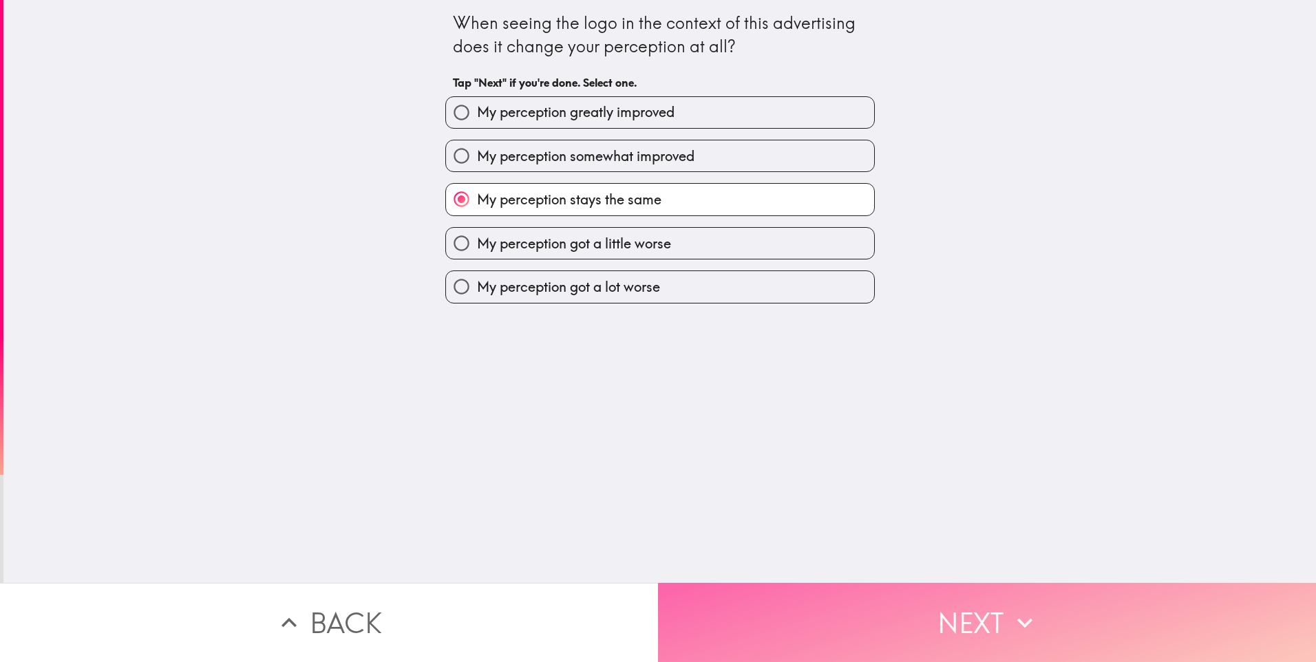
click at [985, 602] on button "Next" at bounding box center [987, 622] width 658 height 79
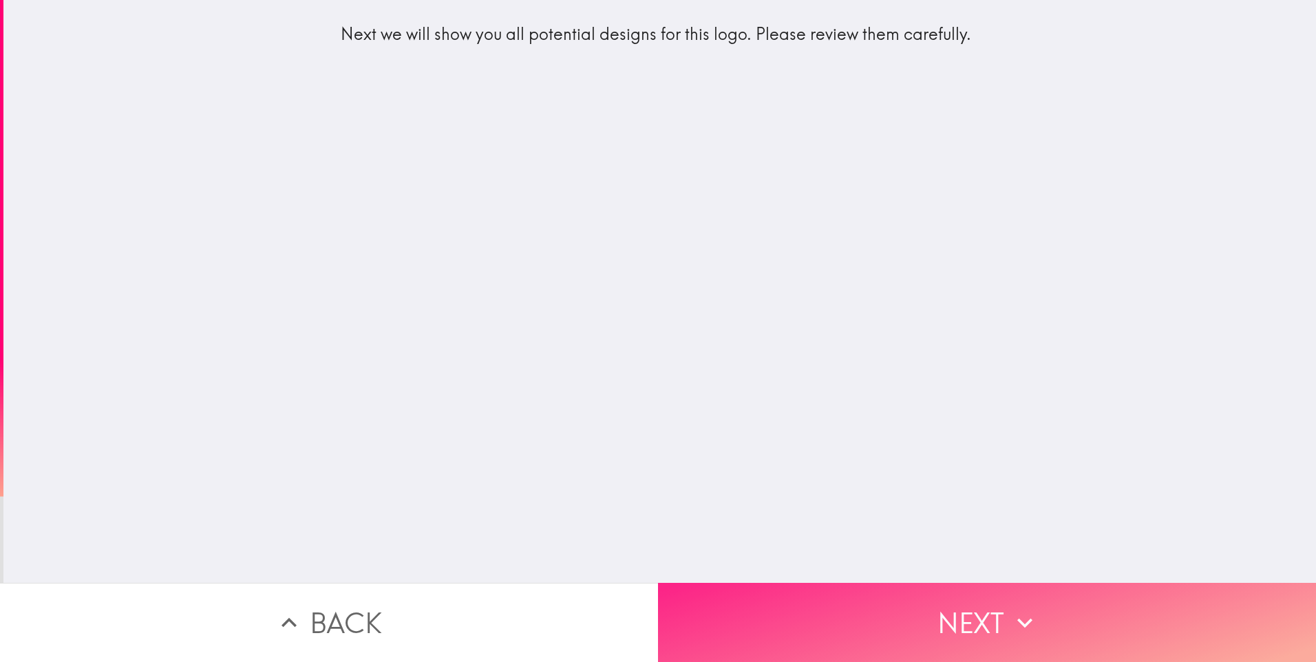
click at [981, 583] on button "Next" at bounding box center [987, 622] width 658 height 79
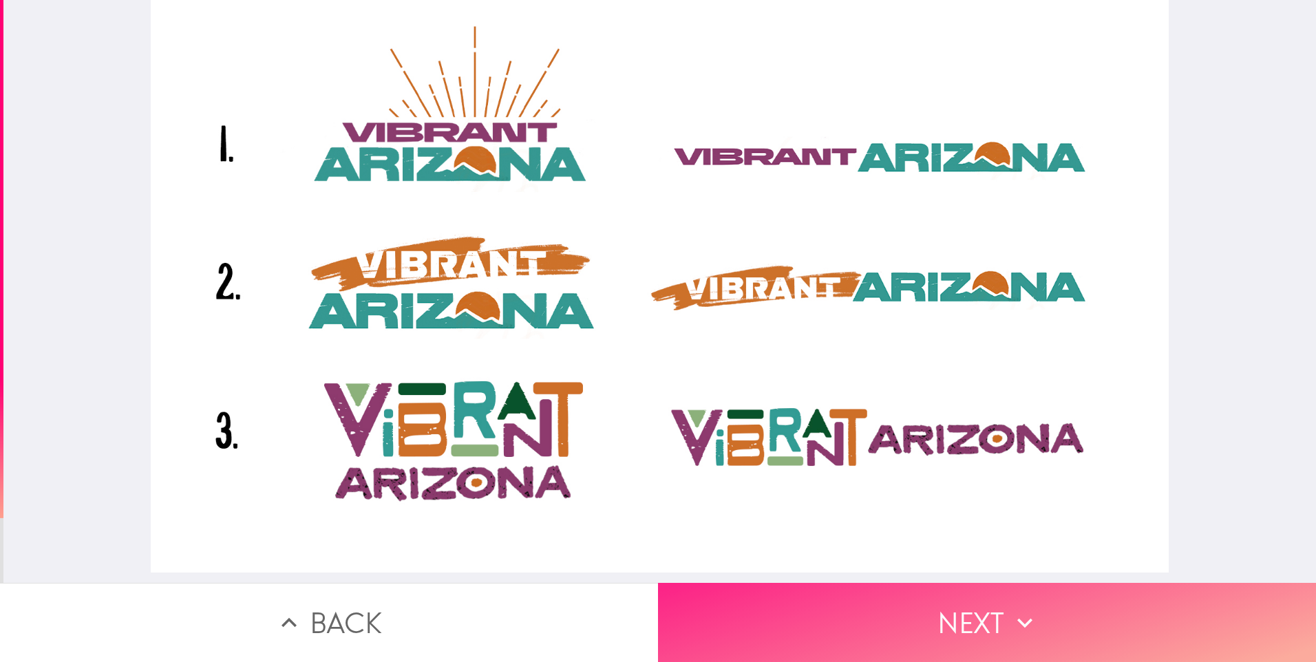
click at [964, 620] on button "Next" at bounding box center [987, 622] width 658 height 79
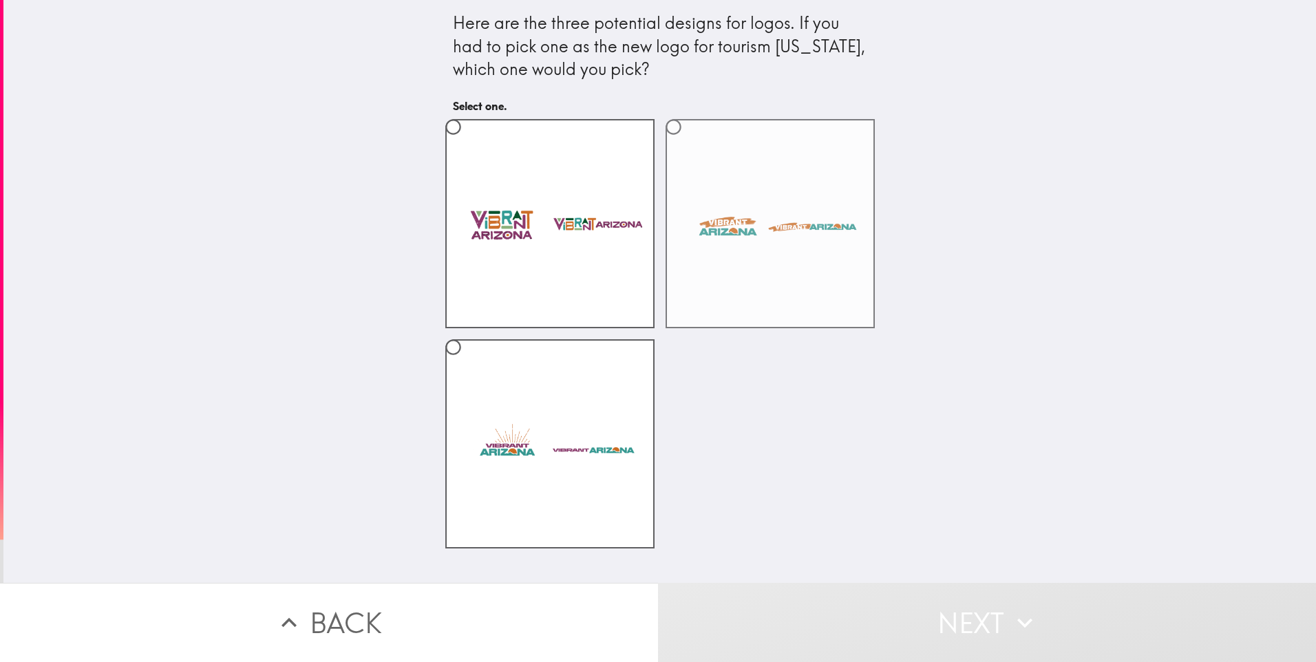
click at [802, 237] on label at bounding box center [770, 223] width 209 height 209
click at [689, 143] on input "radio" at bounding box center [673, 127] width 31 height 31
radio input "true"
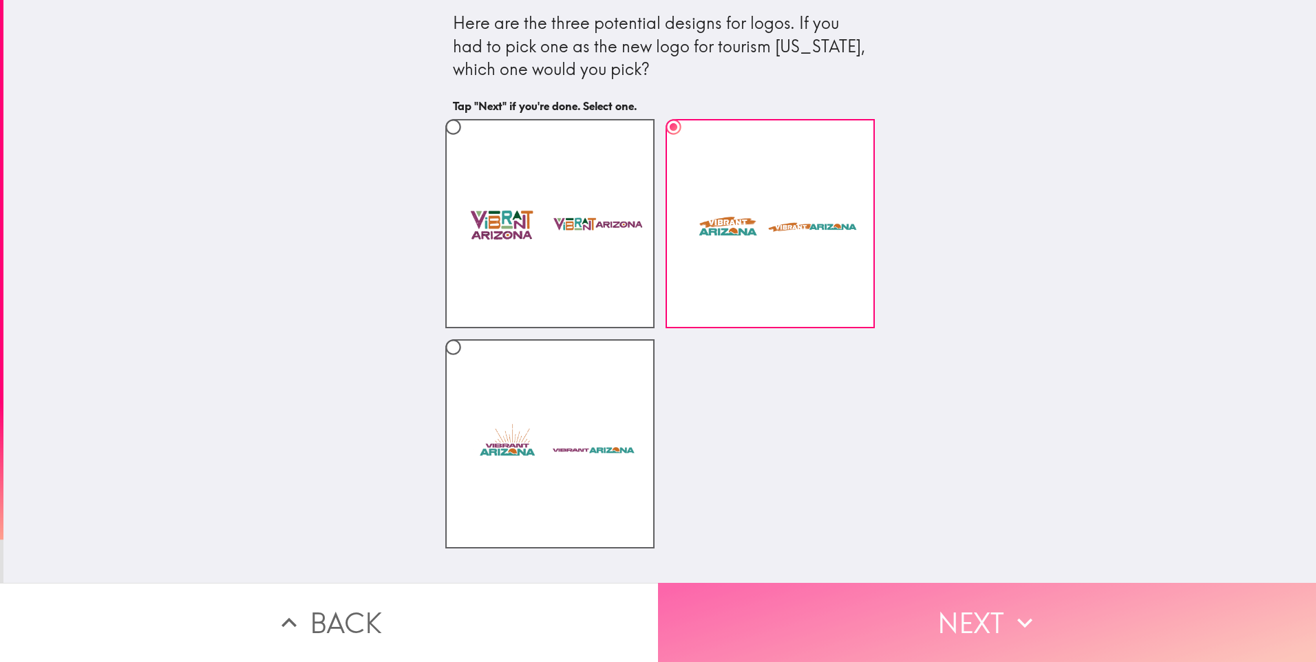
click at [985, 610] on button "Next" at bounding box center [987, 622] width 658 height 79
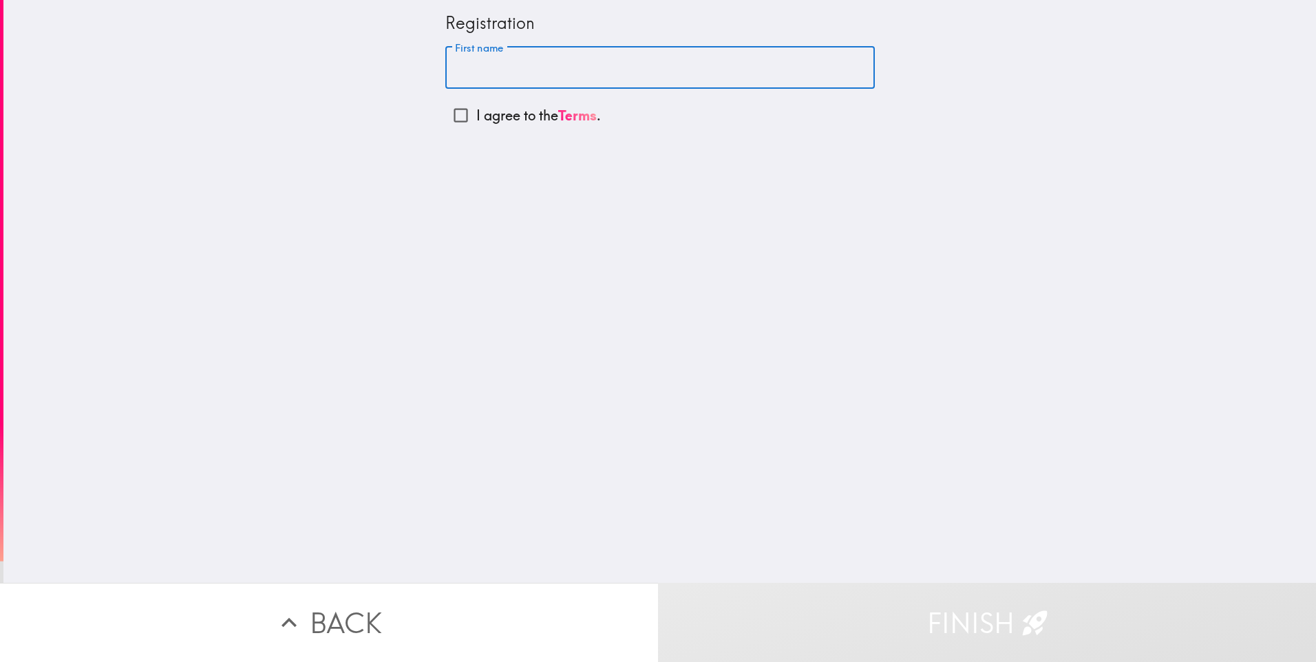
click at [552, 74] on input "First name" at bounding box center [660, 68] width 430 height 43
type input "[PERSON_NAME]"
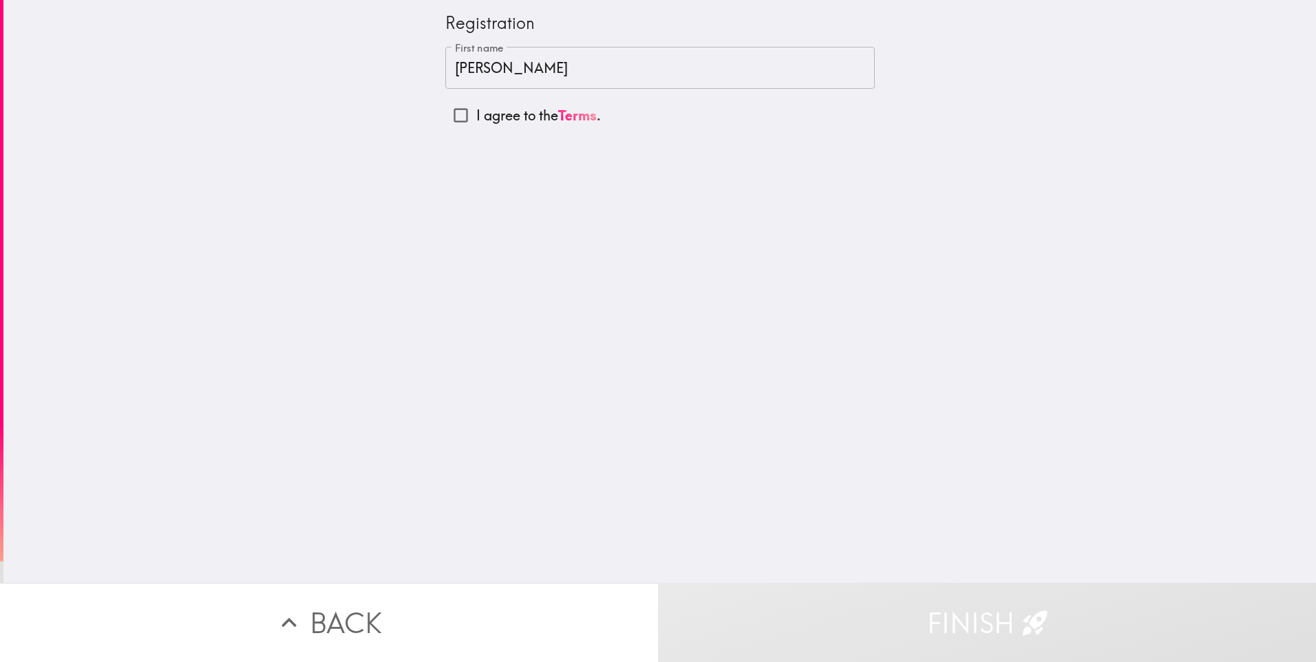
click at [421, 152] on div "Registration First name [PERSON_NAME] First name I agree to the Terms ." at bounding box center [659, 291] width 1313 height 583
click at [457, 105] on input "I agree to the Terms ." at bounding box center [460, 115] width 31 height 31
checkbox input "true"
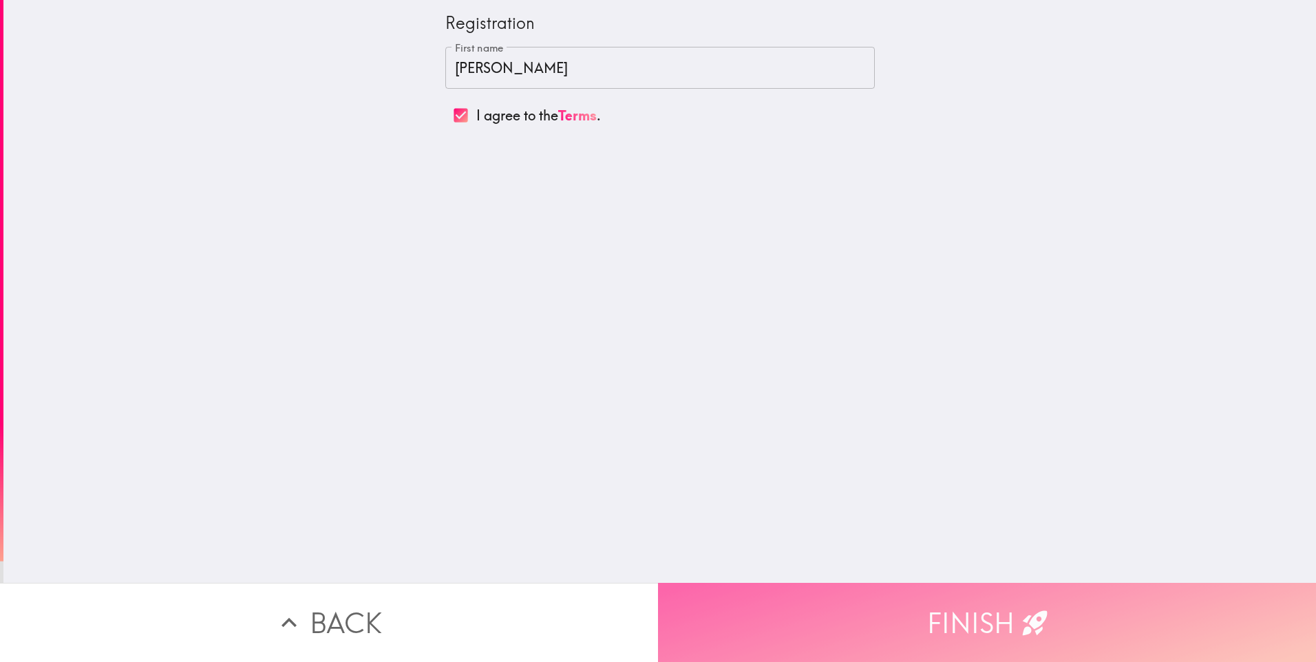
click at [980, 611] on button "Finish" at bounding box center [987, 622] width 658 height 79
